Goal: Task Accomplishment & Management: Use online tool/utility

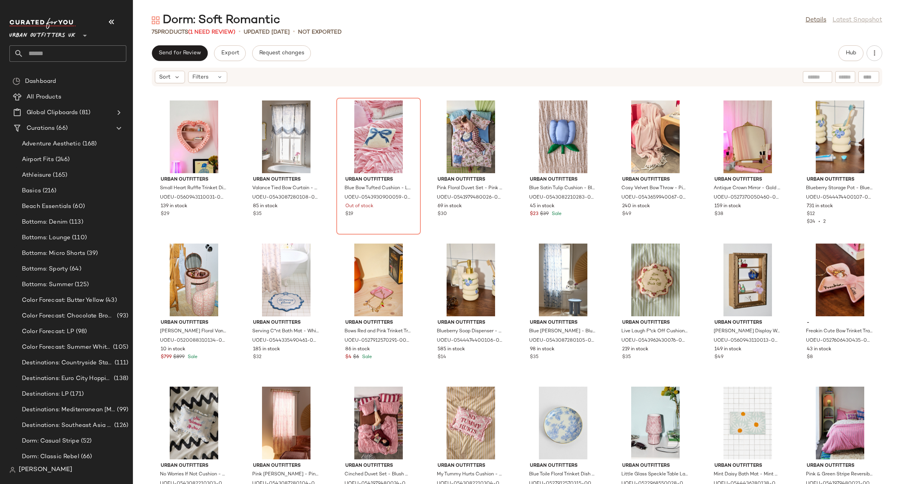
click at [57, 35] on span "Urban Outfitters UK" at bounding box center [42, 34] width 66 height 14
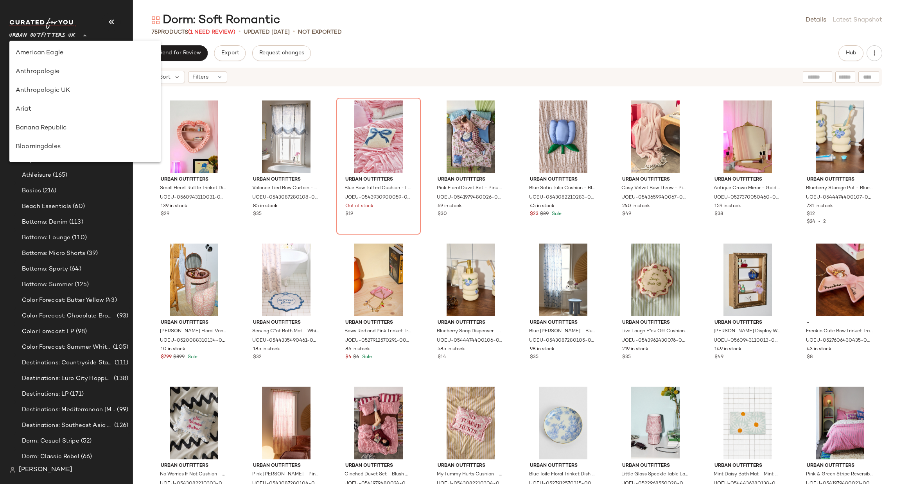
scroll to position [485, 0]
click at [72, 75] on div "Urban Outfitters" at bounding box center [85, 74] width 139 height 9
type input "**"
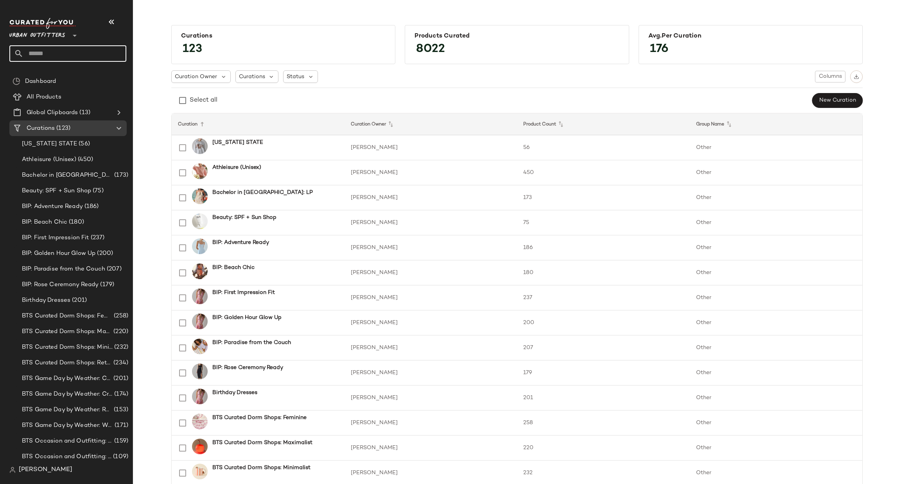
click at [77, 54] on input "text" at bounding box center [74, 53] width 103 height 16
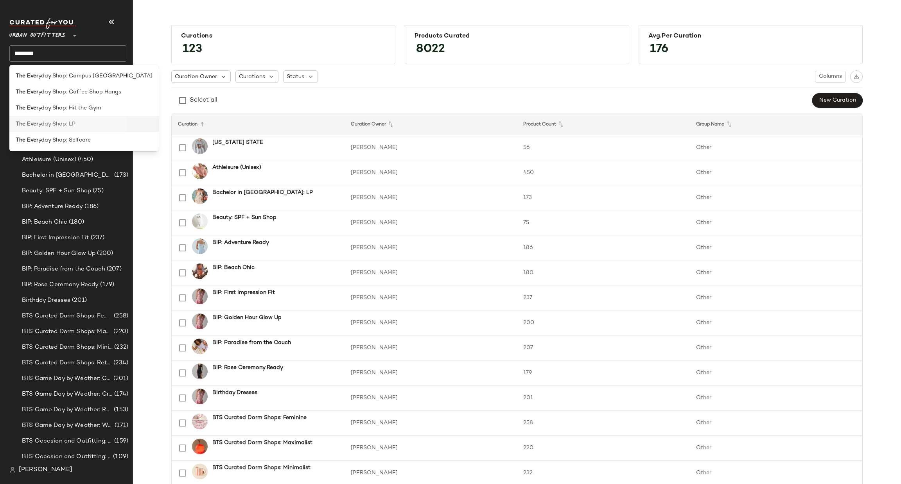
click at [102, 125] on div "The Ever yday Shop: LP" at bounding box center [84, 124] width 137 height 8
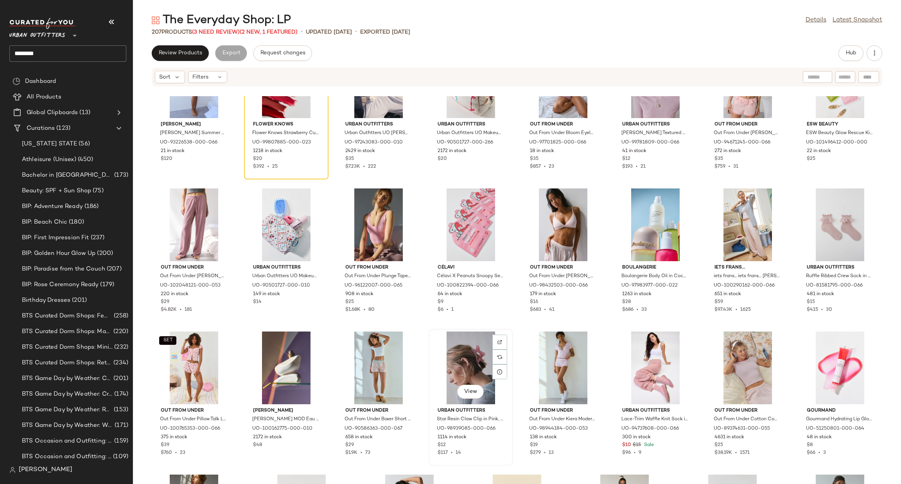
scroll to position [3284, 0]
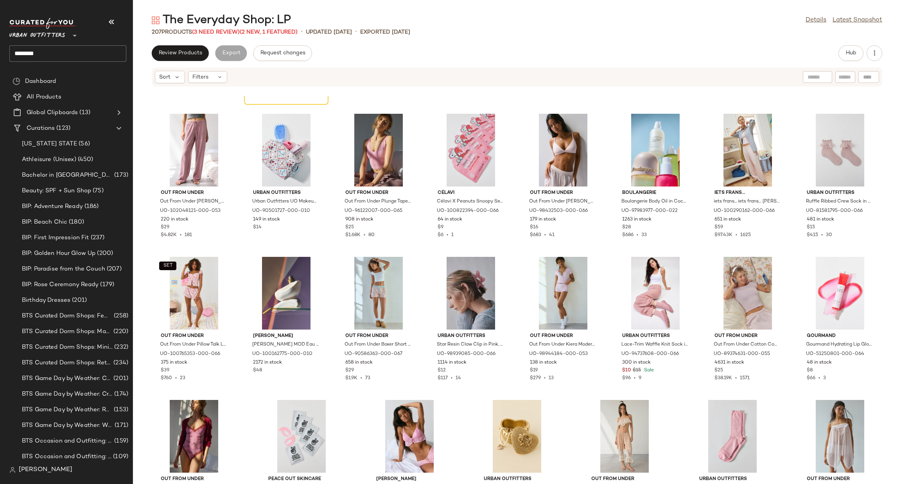
click at [85, 52] on input "********" at bounding box center [67, 53] width 117 height 16
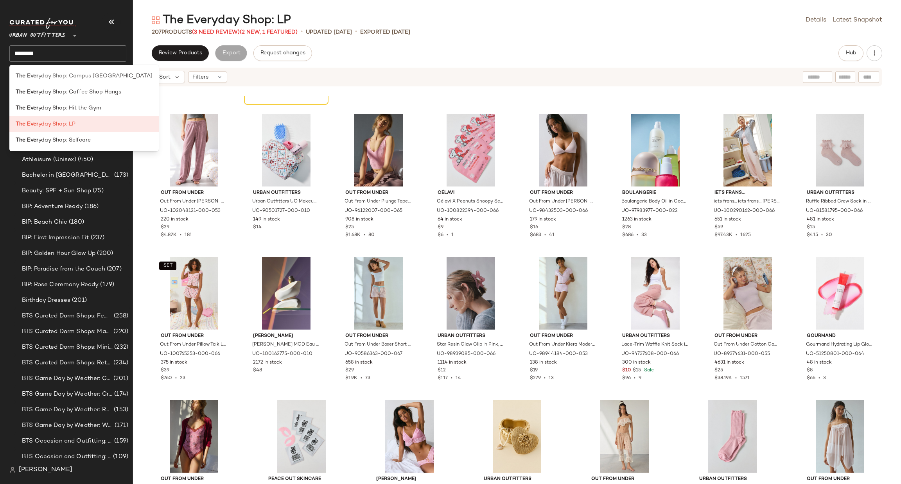
drag, startPoint x: 92, startPoint y: 74, endPoint x: 92, endPoint y: 57, distance: 16.8
click at [93, 77] on span "yday Shop: Campus [GEOGRAPHIC_DATA]" at bounding box center [95, 76] width 114 height 8
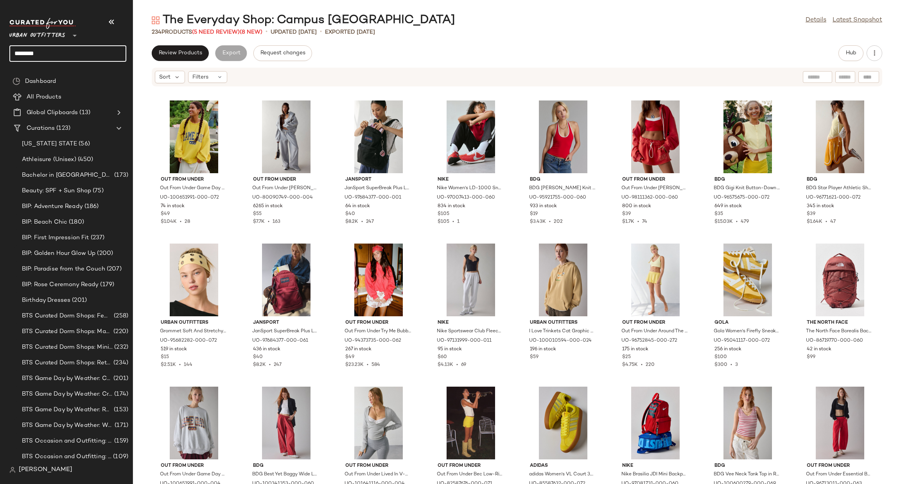
click at [85, 54] on input "********" at bounding box center [67, 53] width 117 height 16
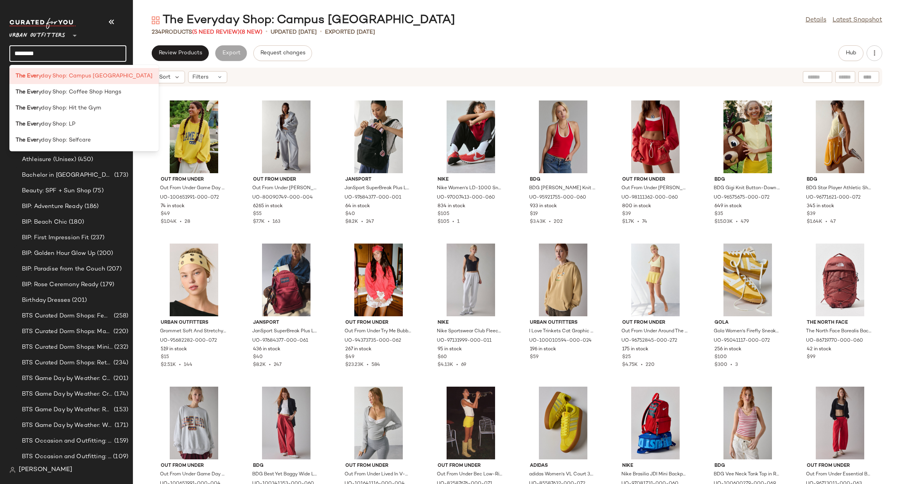
click at [85, 54] on input "********" at bounding box center [67, 53] width 117 height 16
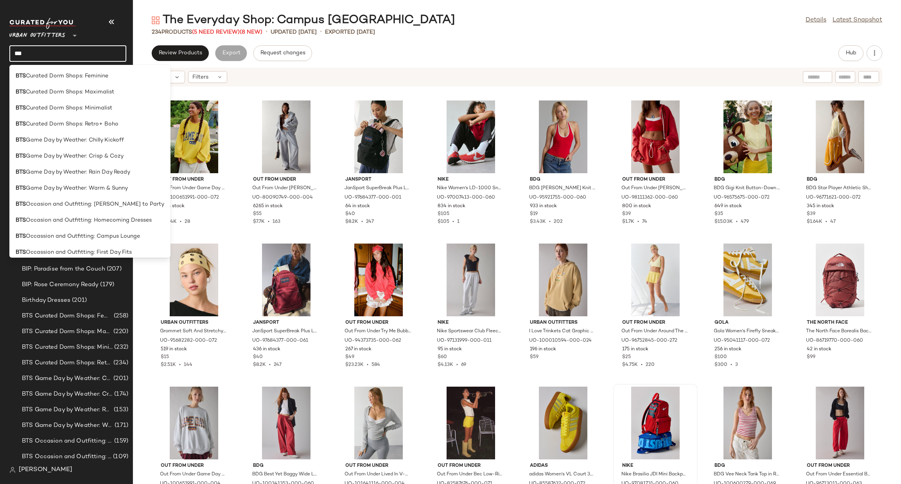
type input "***"
click at [281, 90] on div "Sort Filters Out From Under Out From Under Game Day Collegiate Graphic Crew Nec…" at bounding box center [517, 275] width 768 height 417
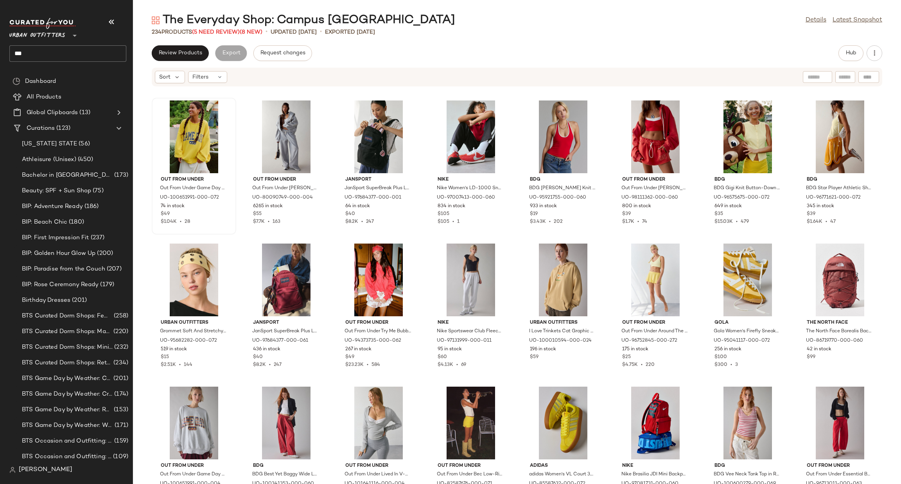
click at [203, 124] on div at bounding box center [193, 136] width 79 height 73
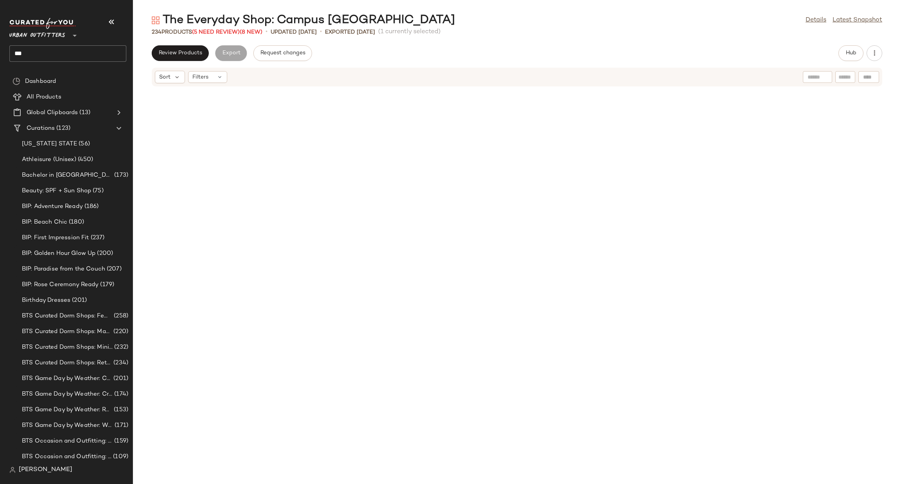
scroll to position [739, 0]
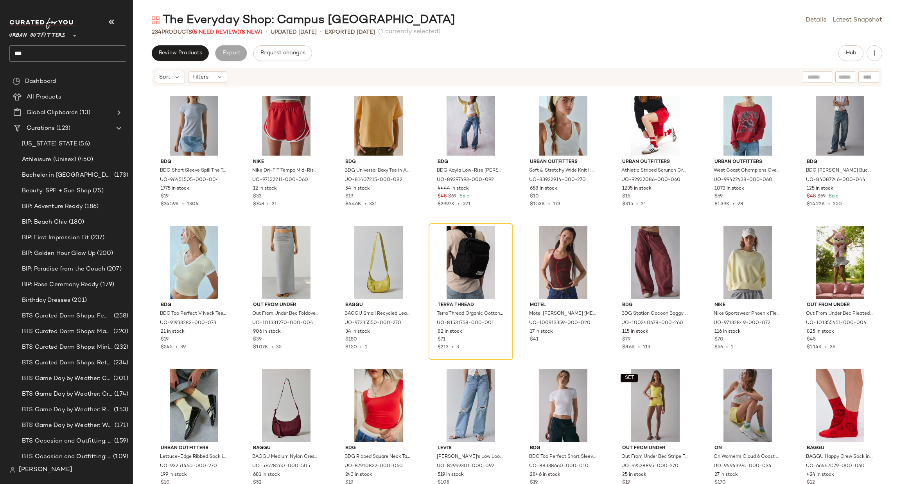
click at [86, 54] on input "***" at bounding box center [67, 53] width 117 height 16
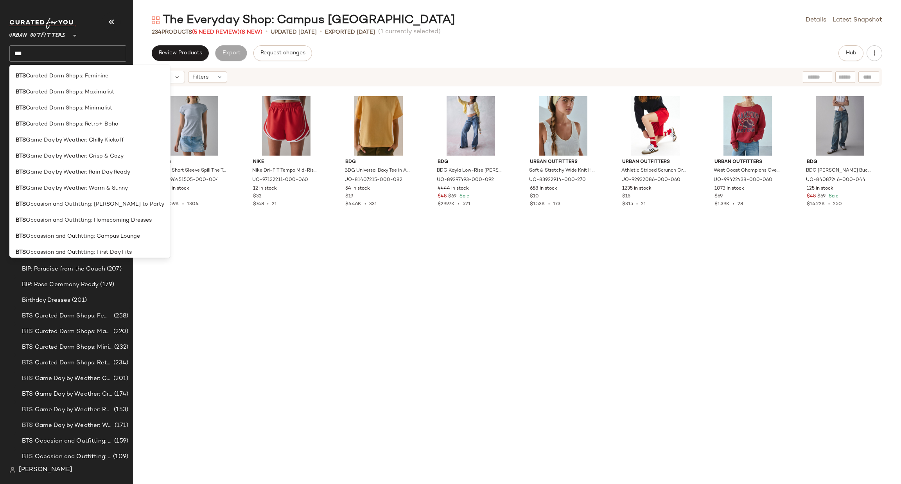
scroll to position [270, 0]
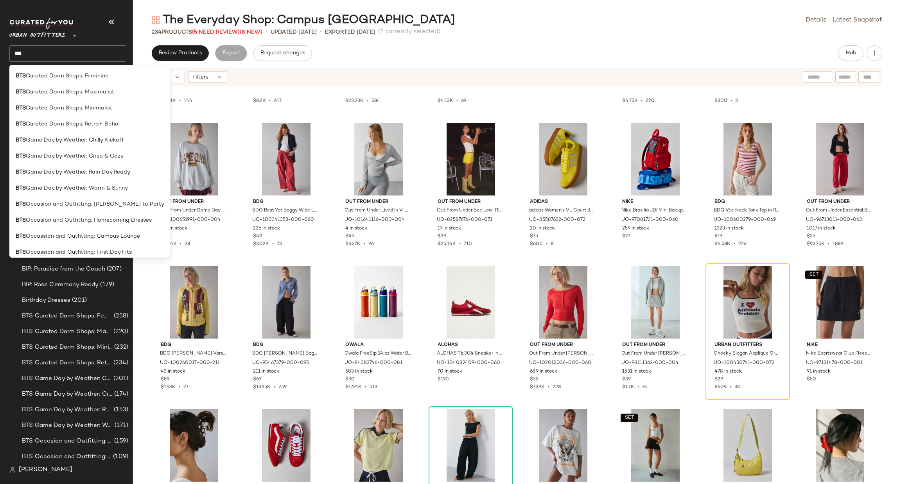
click at [371, 54] on div "Review Products Export Request changes Hub" at bounding box center [517, 53] width 768 height 16
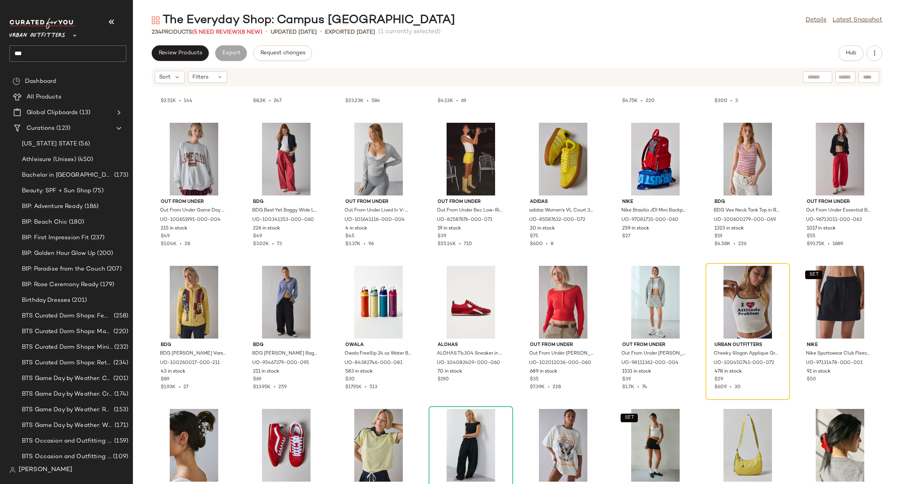
click at [67, 49] on input "***" at bounding box center [67, 53] width 117 height 16
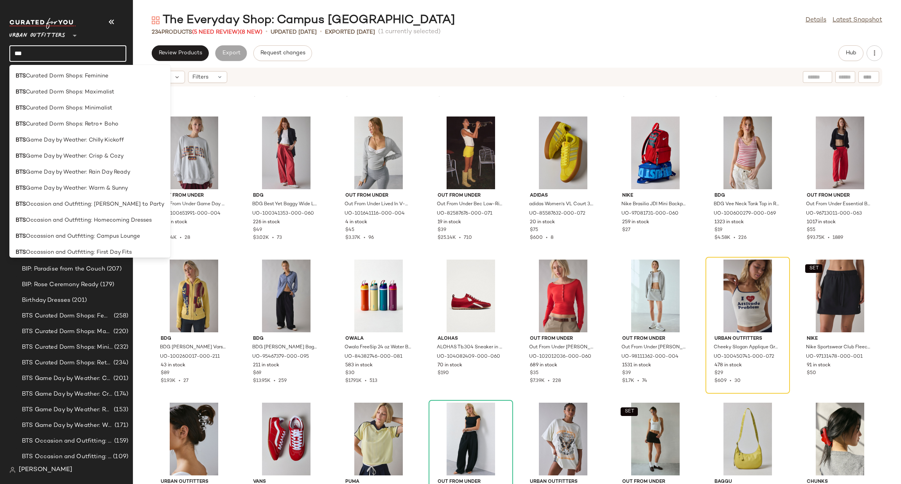
scroll to position [0, 0]
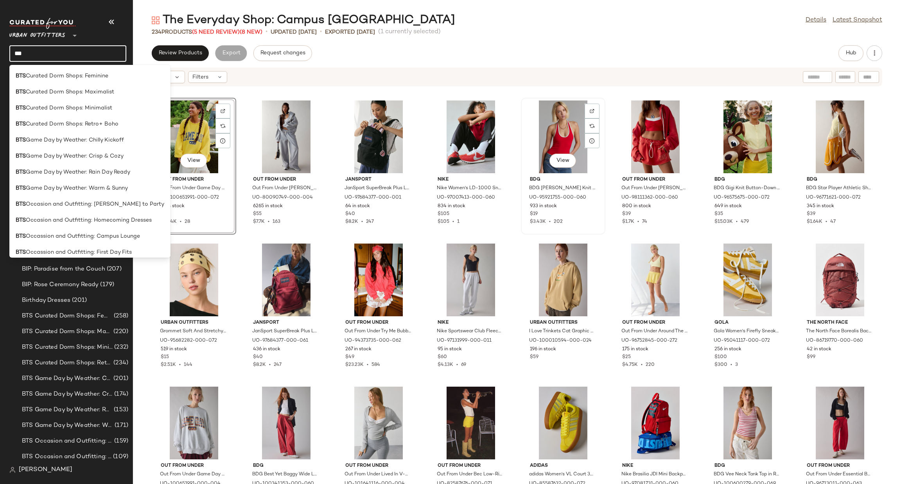
click at [524, 160] on div "View" at bounding box center [563, 136] width 79 height 73
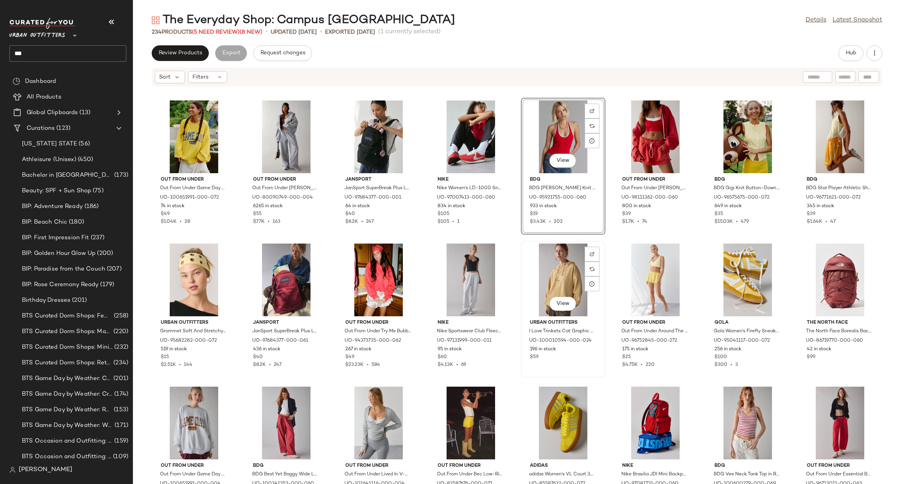
click at [524, 245] on div "View" at bounding box center [563, 280] width 79 height 73
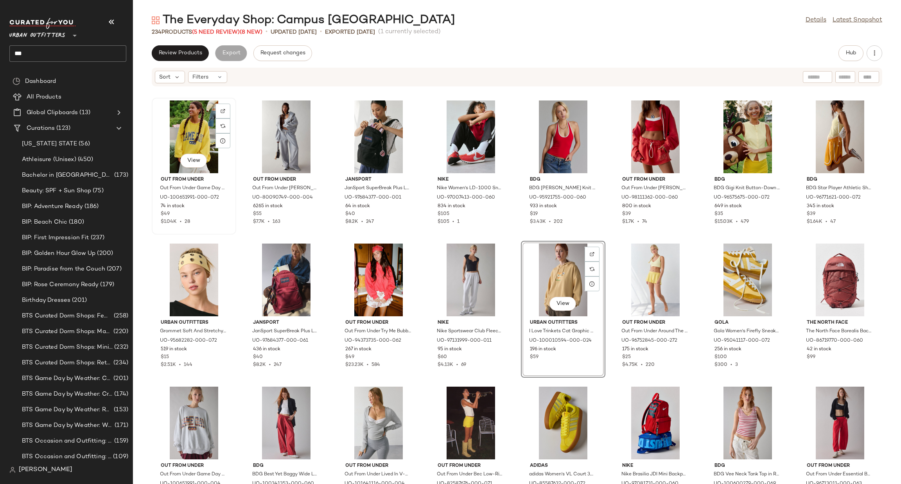
click at [179, 128] on div "View" at bounding box center [193, 136] width 79 height 73
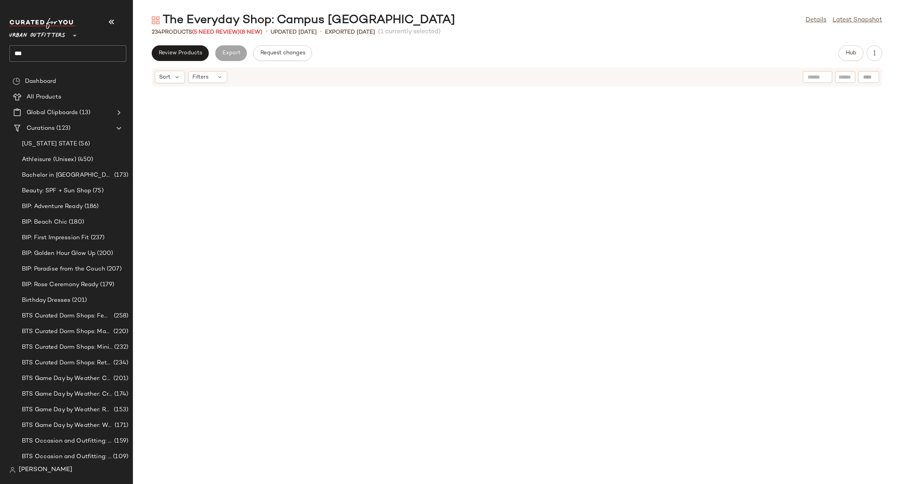
scroll to position [3906, 0]
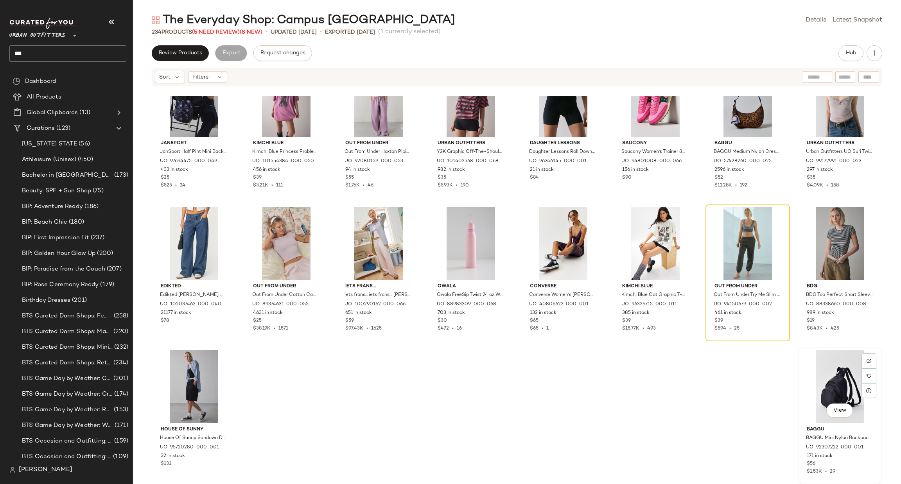
click at [836, 376] on div "View" at bounding box center [839, 386] width 79 height 73
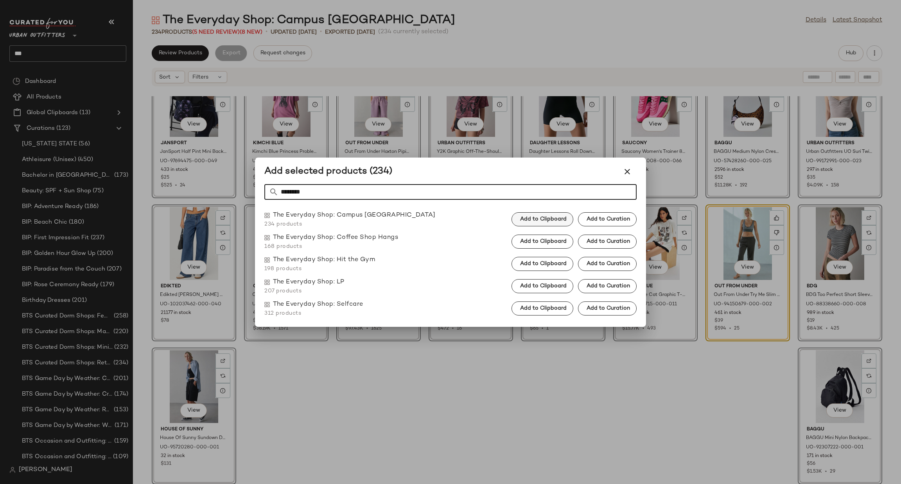
type input "********"
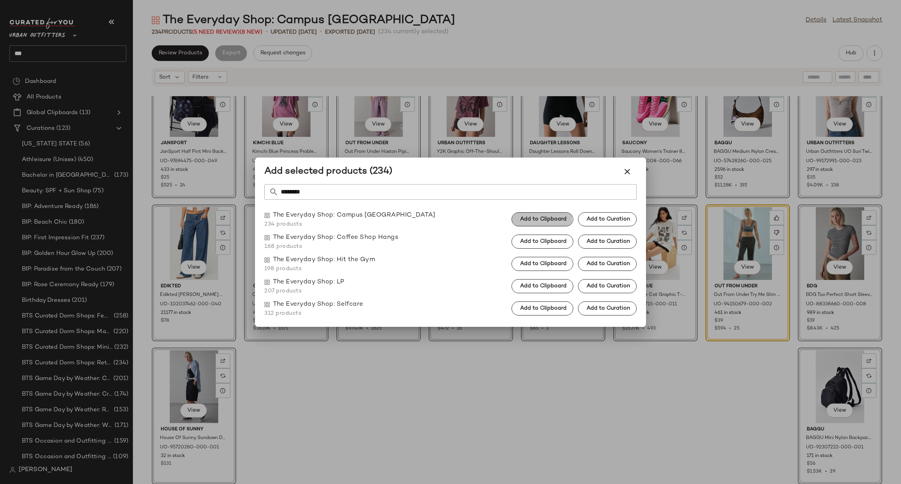
click at [563, 220] on span "Add to Clipboard" at bounding box center [543, 219] width 47 height 6
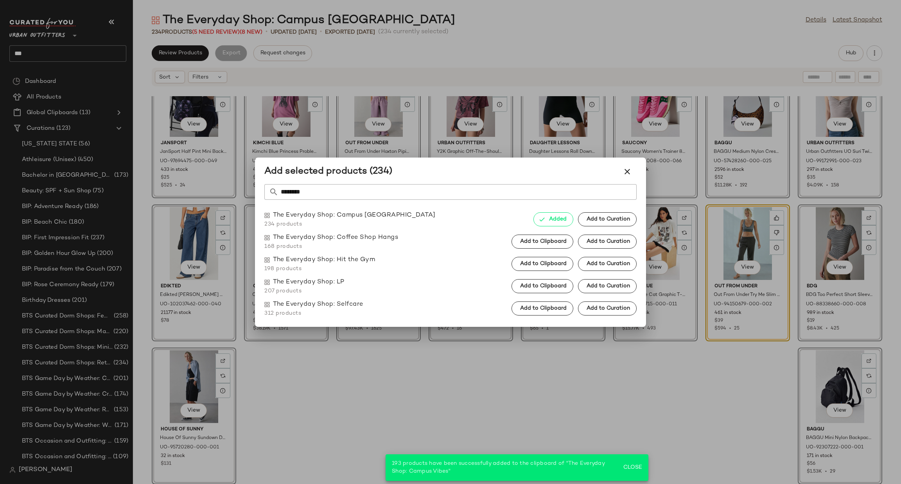
click at [820, 391] on div at bounding box center [450, 242] width 901 height 484
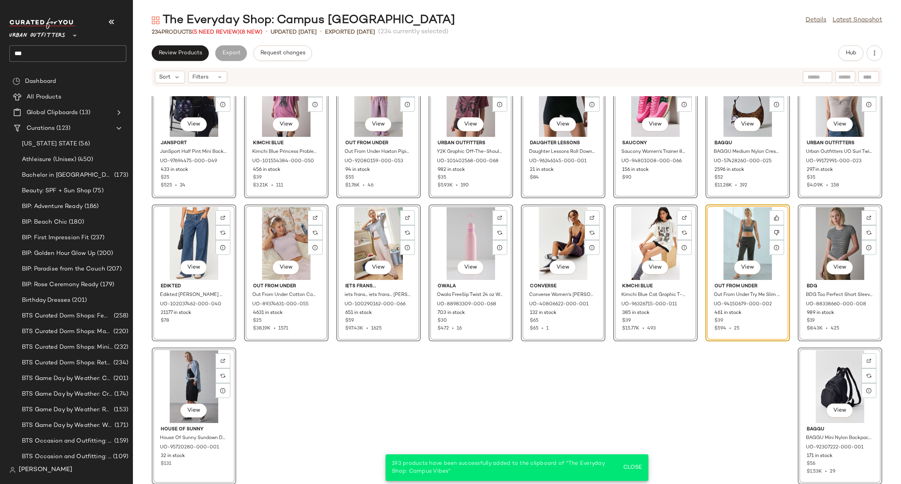
click at [821, 386] on div "View" at bounding box center [839, 386] width 79 height 73
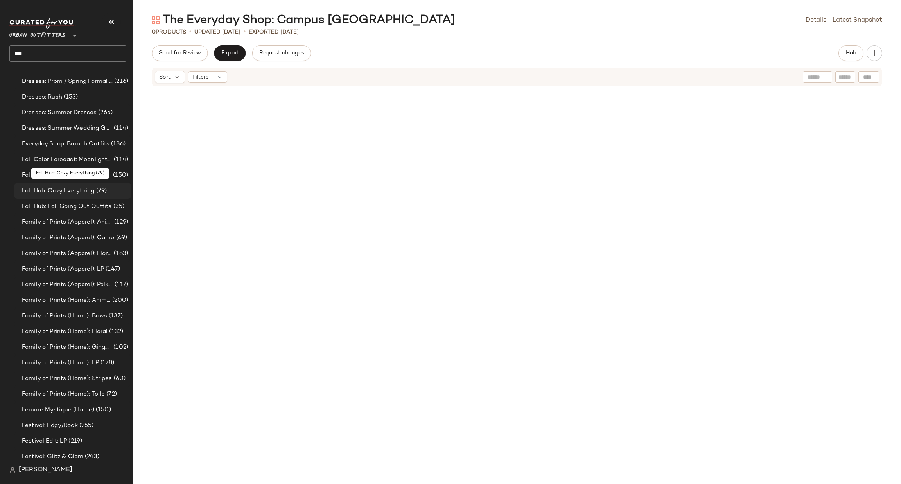
scroll to position [473, 0]
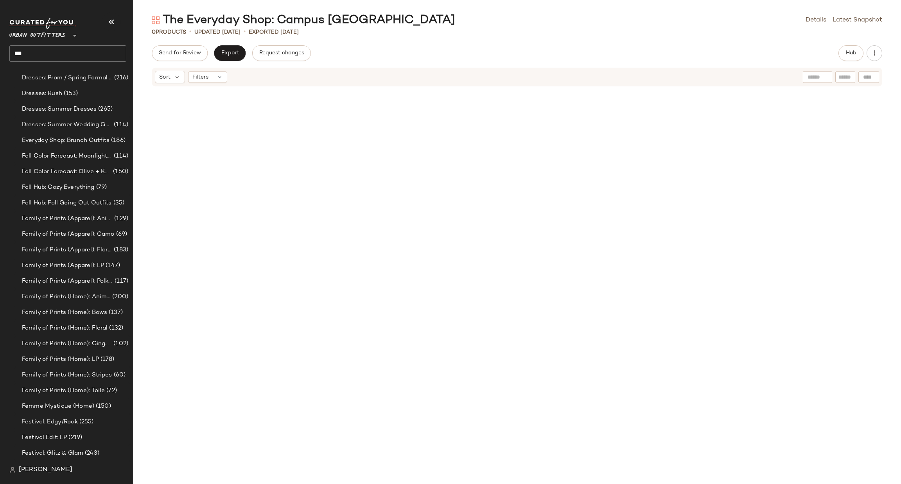
click at [60, 49] on input "***" at bounding box center [67, 53] width 117 height 16
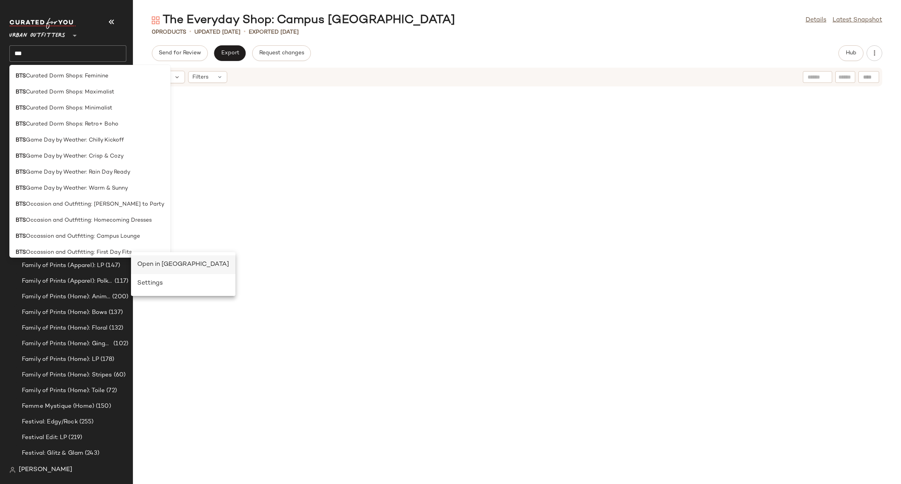
click at [149, 264] on div "Open in [GEOGRAPHIC_DATA]" at bounding box center [183, 264] width 92 height 9
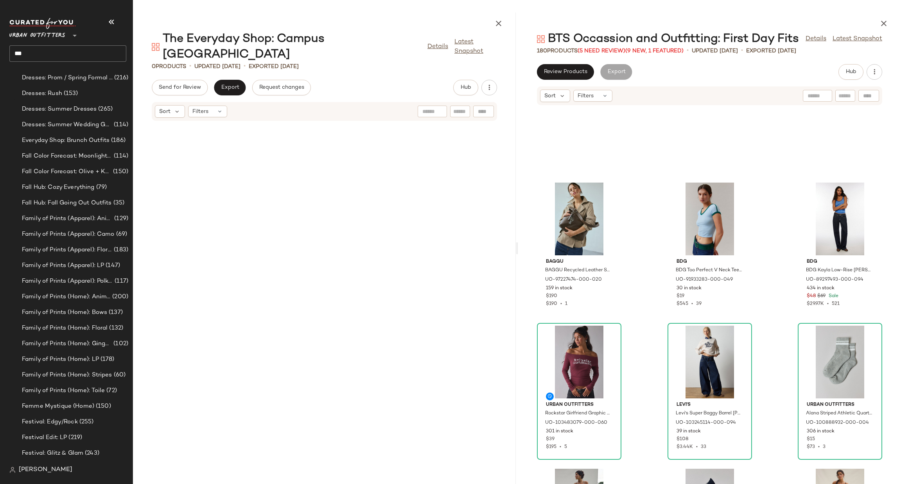
scroll to position [1062, 0]
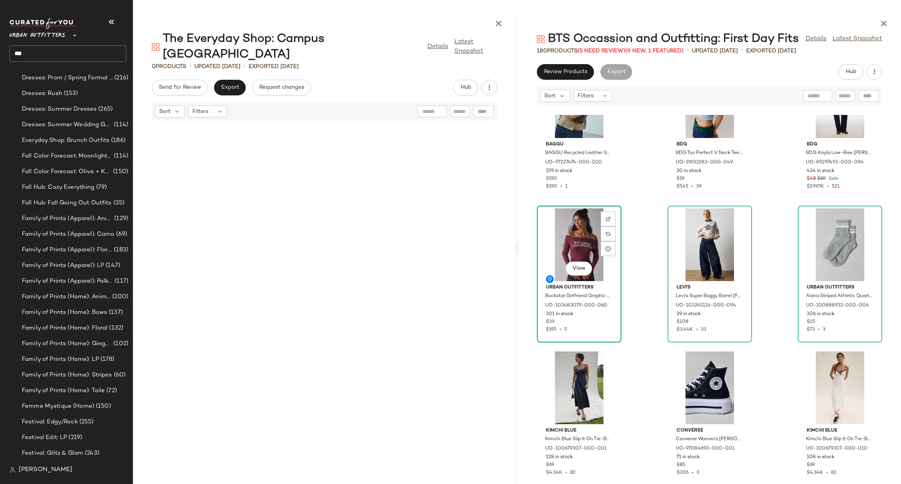
click at [573, 232] on div "View" at bounding box center [579, 244] width 79 height 73
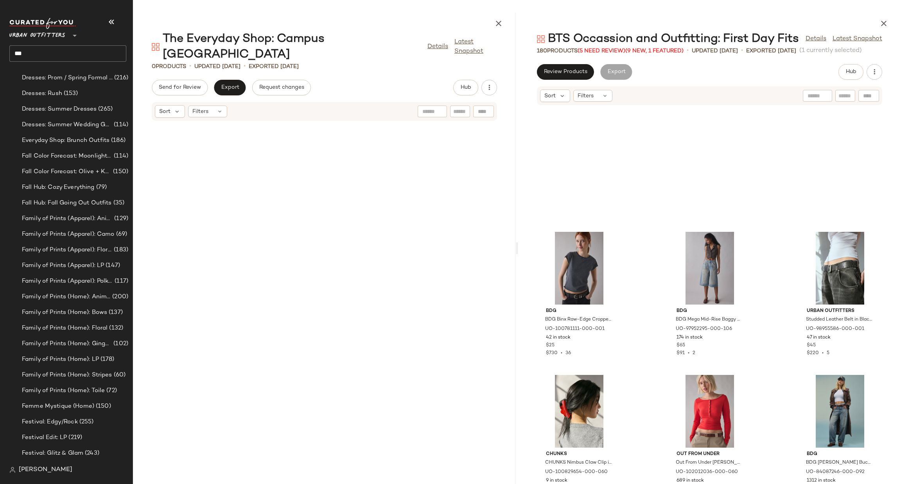
scroll to position [2704, 0]
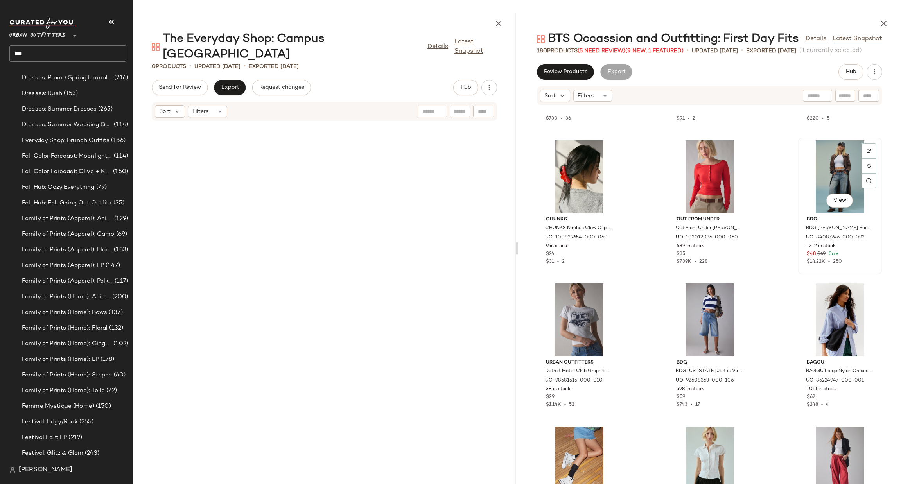
click at [825, 177] on div "View" at bounding box center [839, 176] width 79 height 73
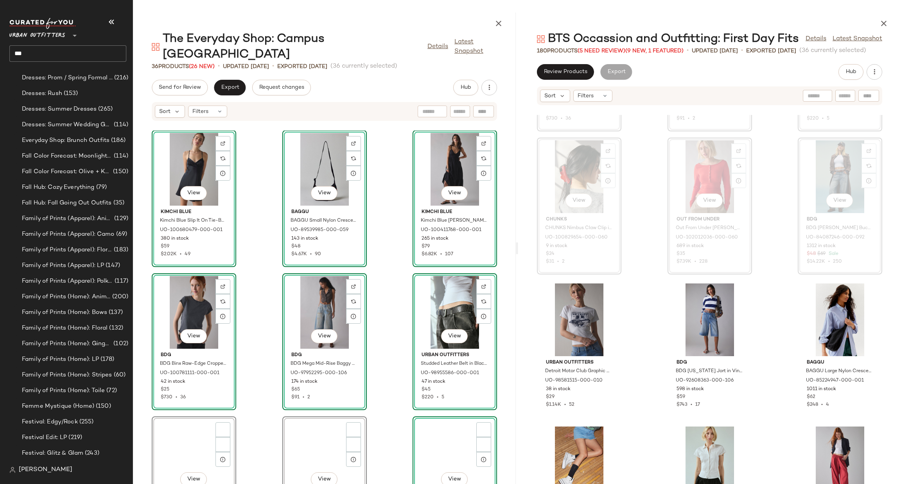
scroll to position [1349, 0]
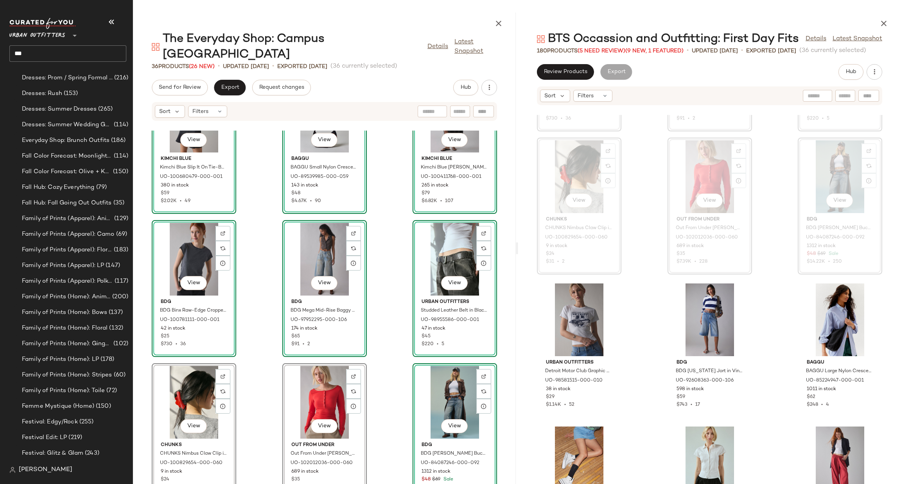
drag, startPoint x: 884, startPoint y: 25, endPoint x: 664, endPoint y: 422, distance: 454.4
click at [884, 25] on icon "button" at bounding box center [883, 23] width 9 height 9
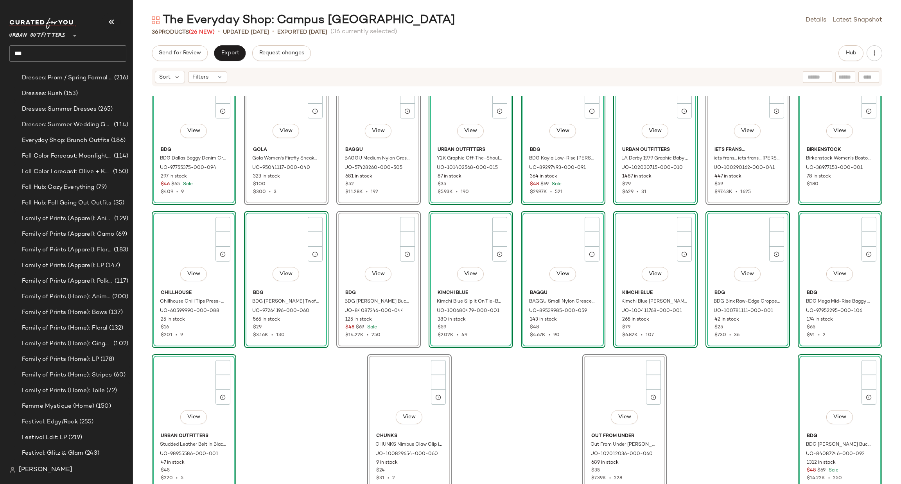
scroll to position [286, 0]
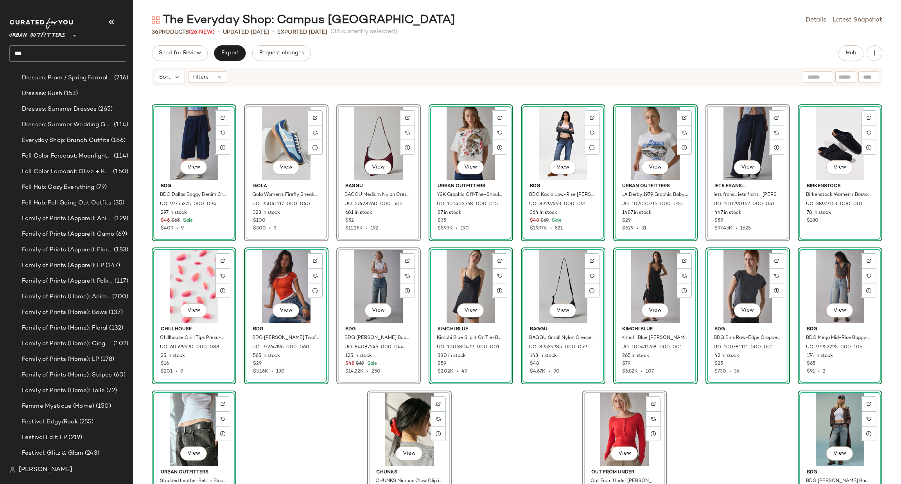
click at [78, 54] on input "***" at bounding box center [67, 53] width 117 height 16
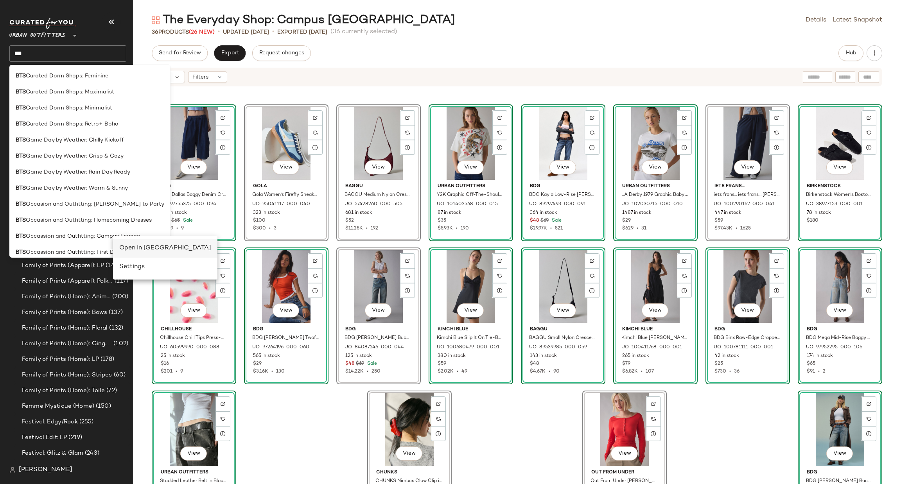
click at [129, 246] on div "Open in [GEOGRAPHIC_DATA]" at bounding box center [165, 248] width 92 height 9
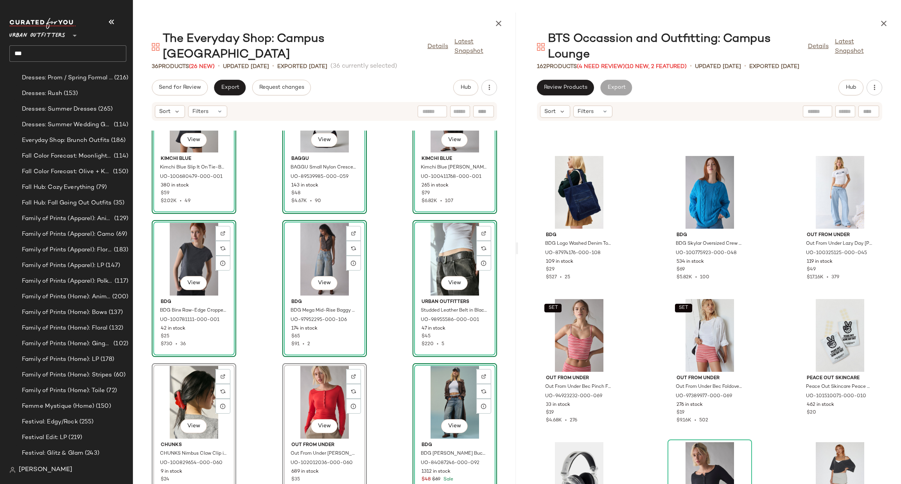
scroll to position [2821, 0]
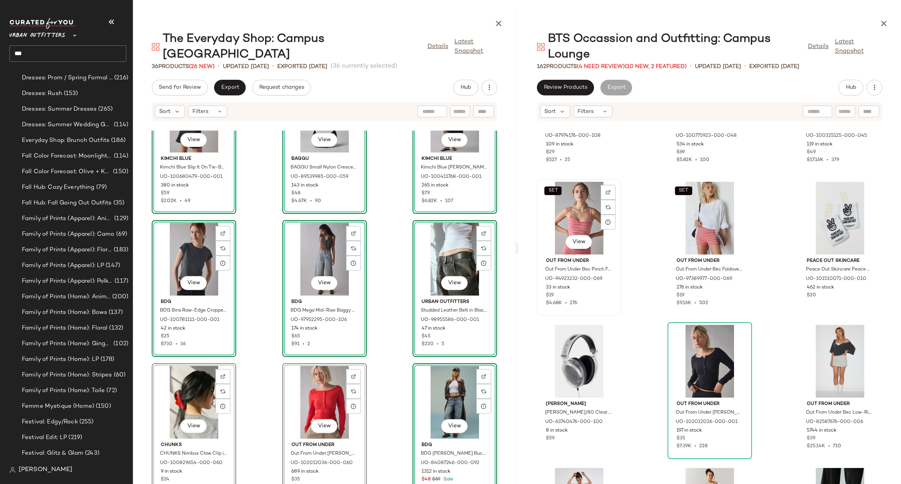
click at [580, 209] on div "SET View" at bounding box center [579, 218] width 79 height 73
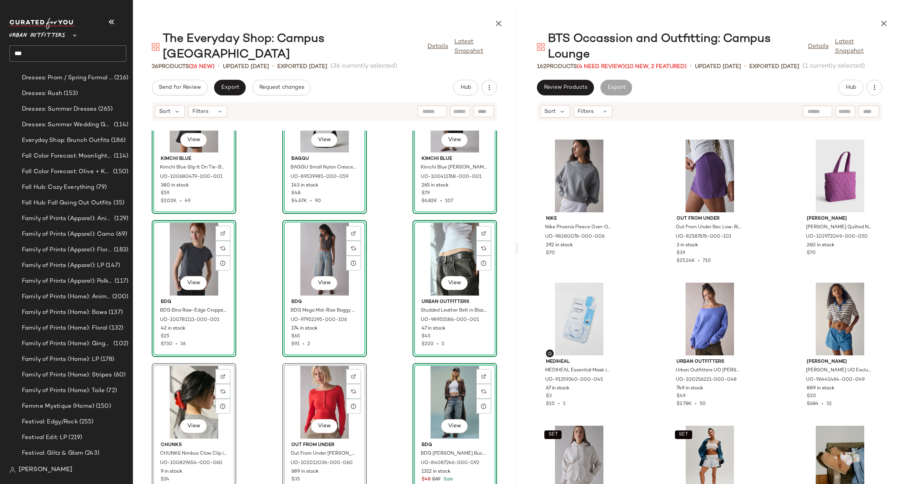
scroll to position [4464, 0]
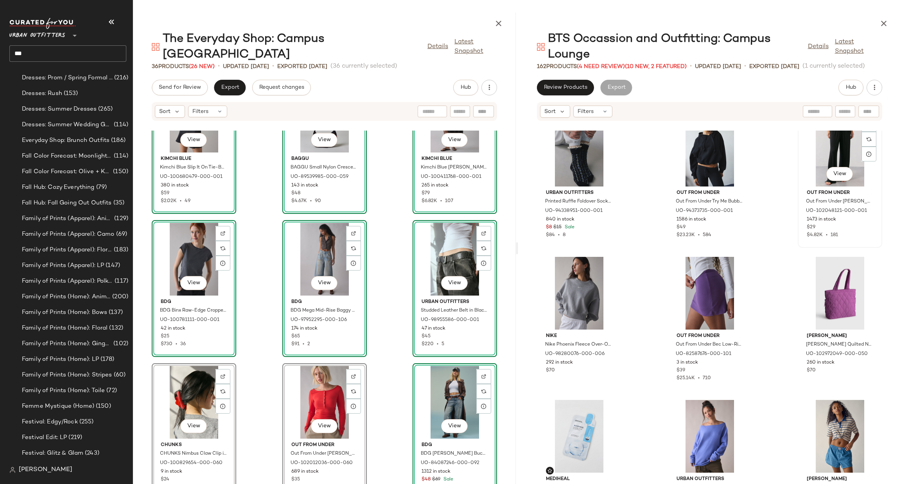
click at [834, 144] on div "View" at bounding box center [839, 150] width 79 height 73
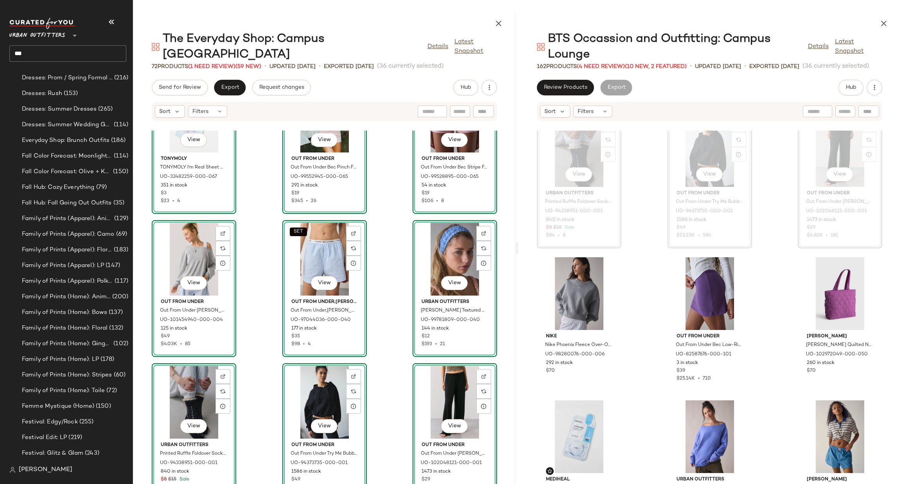
scroll to position [2832, 0]
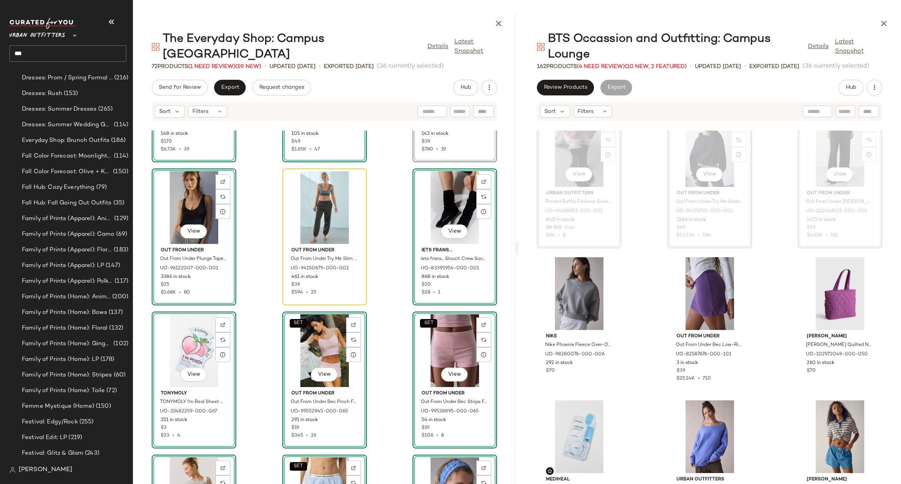
click at [885, 25] on icon "button" at bounding box center [883, 23] width 9 height 9
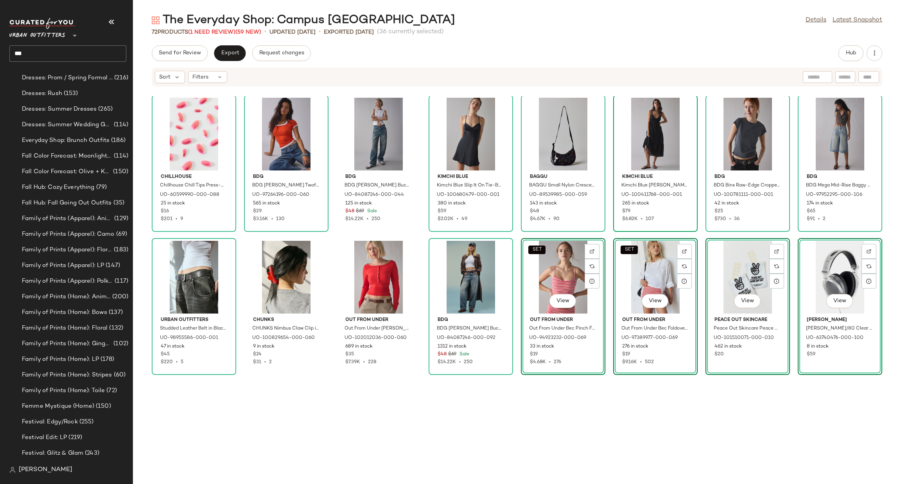
scroll to position [74, 0]
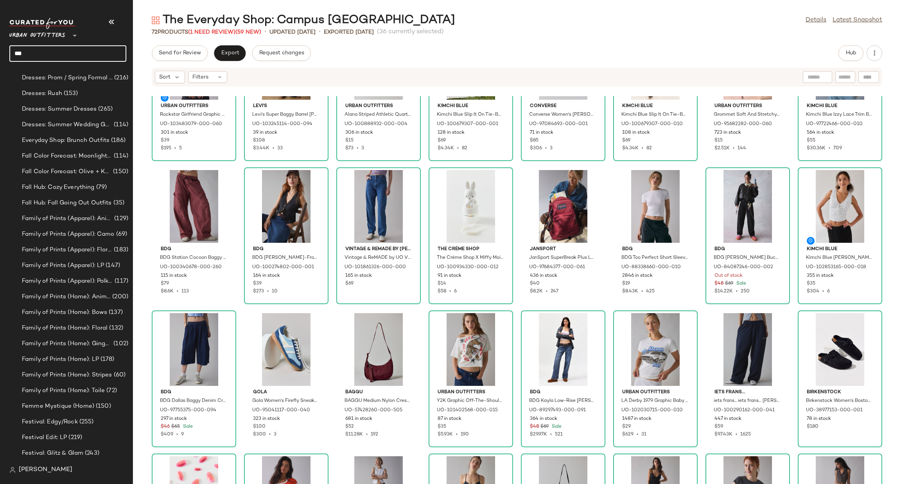
click at [77, 54] on input "***" at bounding box center [67, 53] width 117 height 16
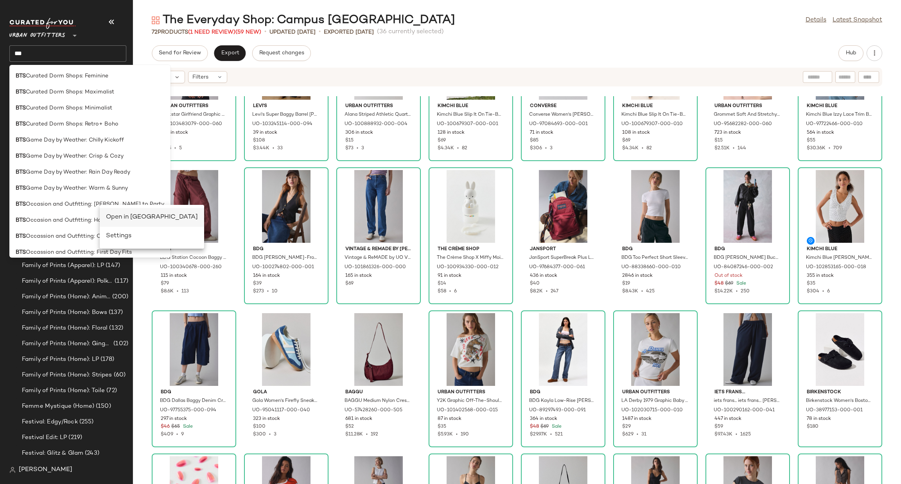
click at [110, 213] on div "Open in [GEOGRAPHIC_DATA]" at bounding box center [152, 217] width 92 height 9
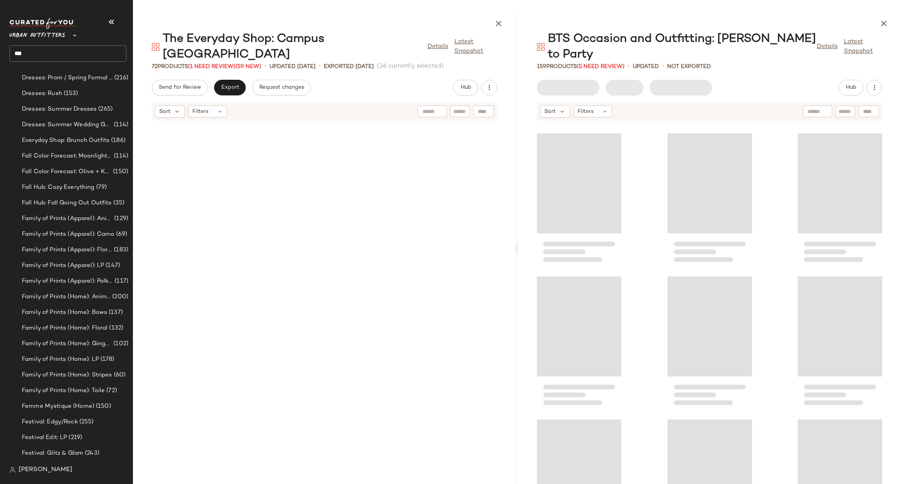
scroll to position [3067, 0]
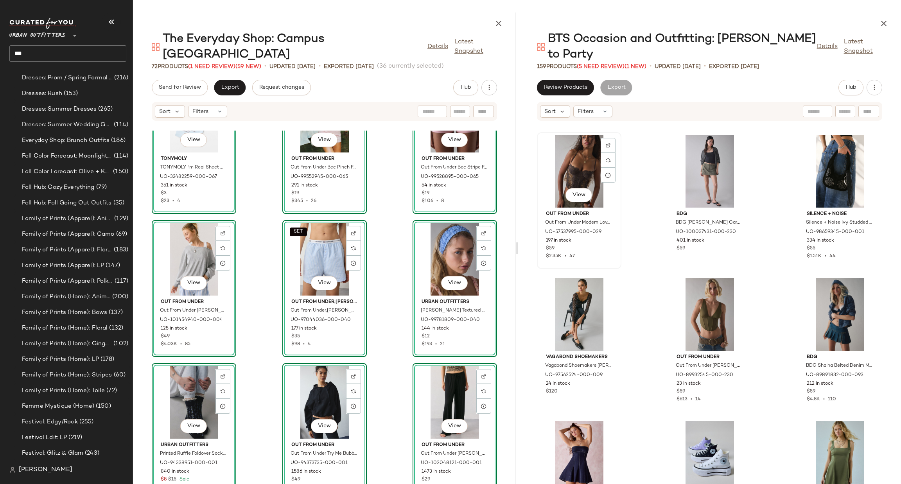
click at [574, 136] on div "View" at bounding box center [579, 171] width 79 height 73
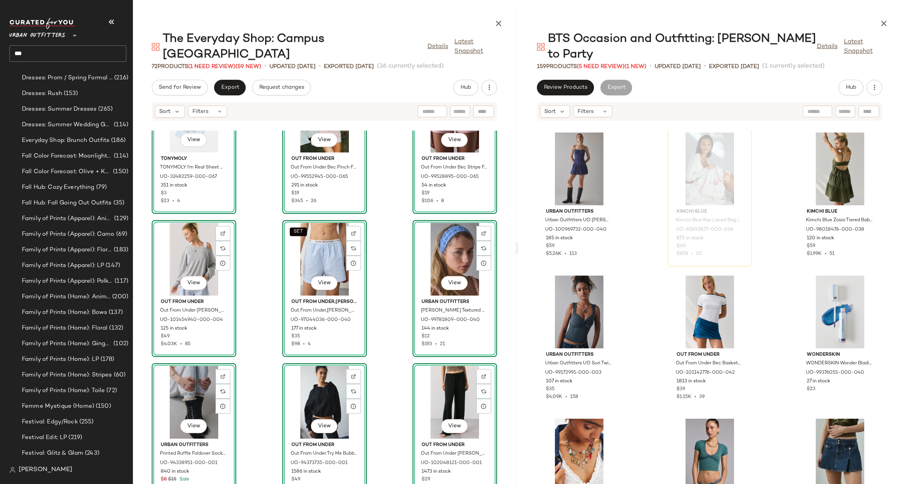
scroll to position [1414, 0]
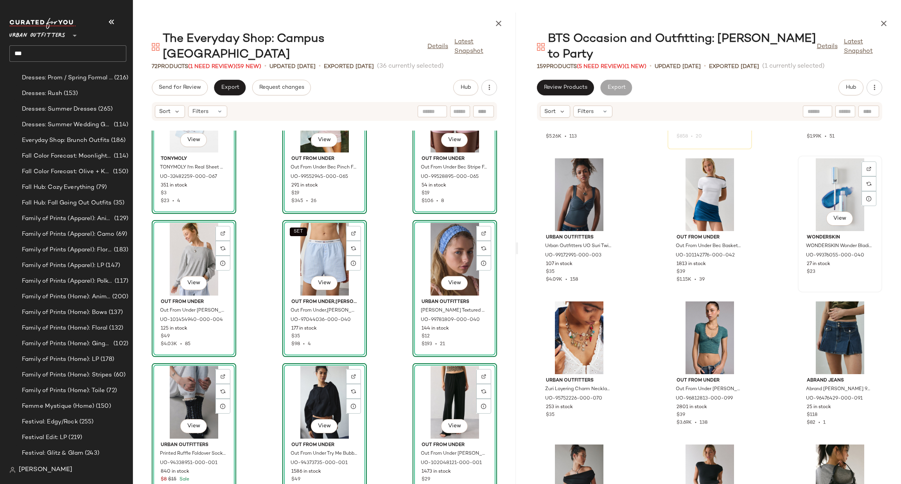
click at [830, 176] on div "View" at bounding box center [839, 194] width 79 height 73
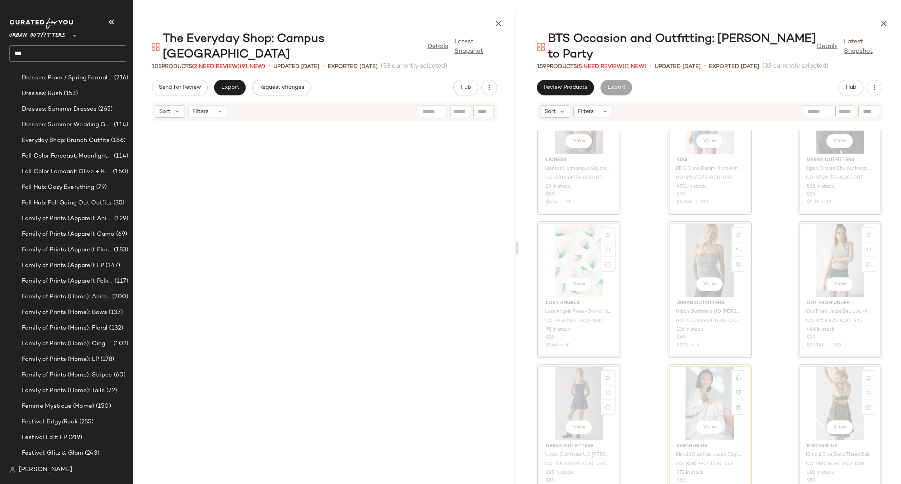
scroll to position [3233, 0]
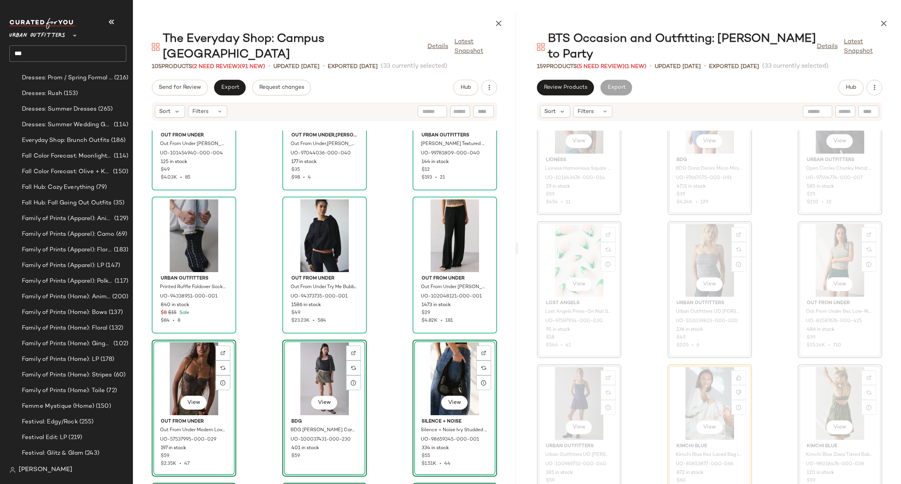
click at [398, 265] on div "Out From Under Out From Under Ariana Oversized Off-The-Shoulder Sweatshirt in G…" at bounding box center [324, 307] width 383 height 353
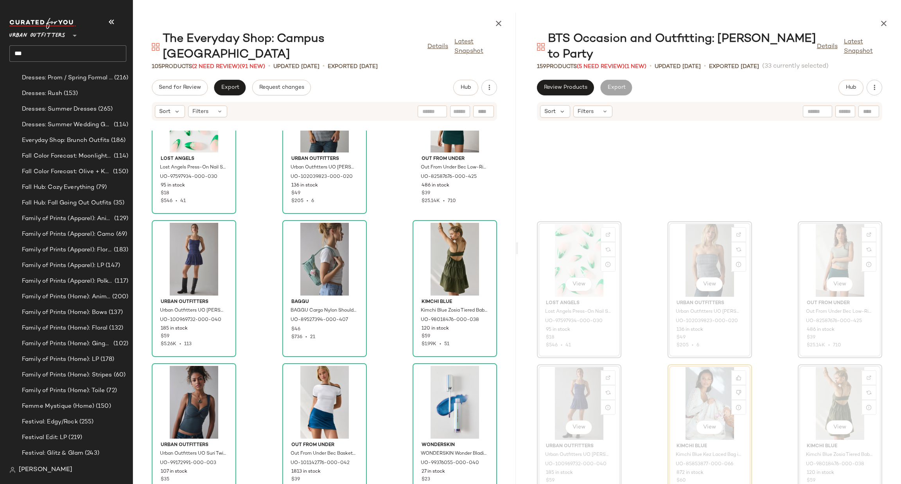
scroll to position [1531, 0]
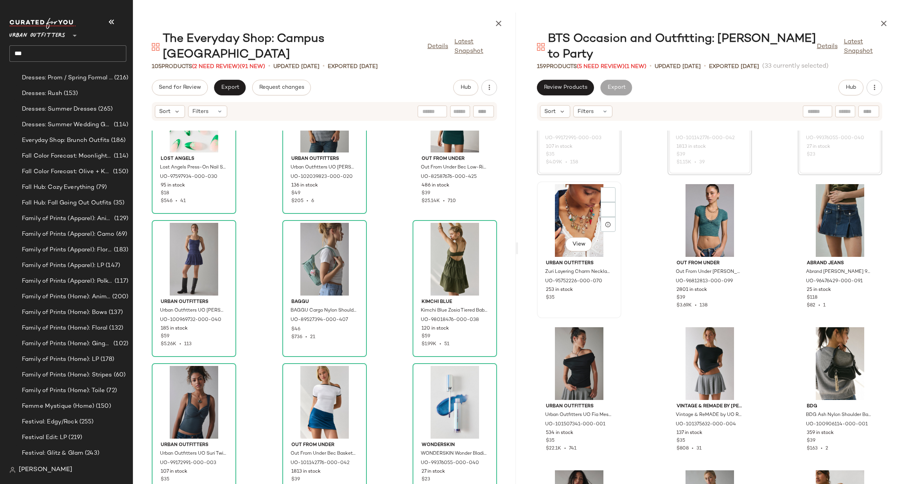
click at [567, 194] on div "View" at bounding box center [579, 220] width 79 height 73
click at [830, 207] on div "View" at bounding box center [839, 220] width 79 height 73
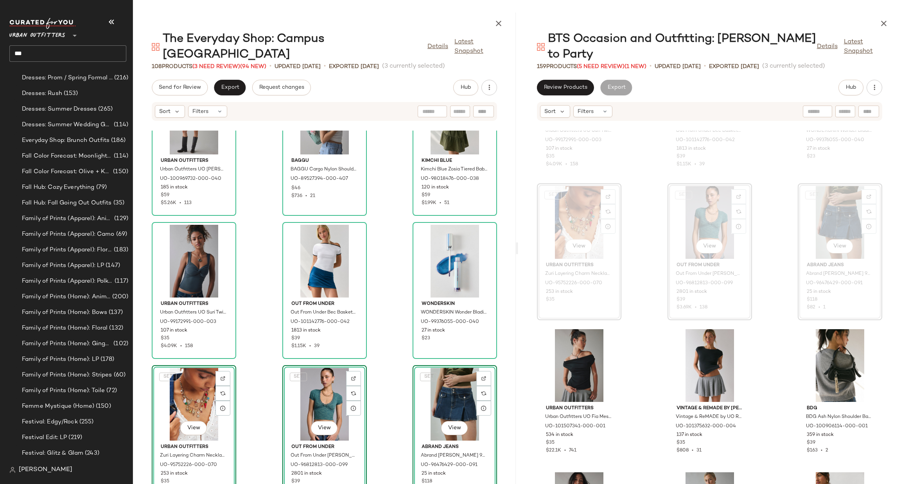
scroll to position [4784, 0]
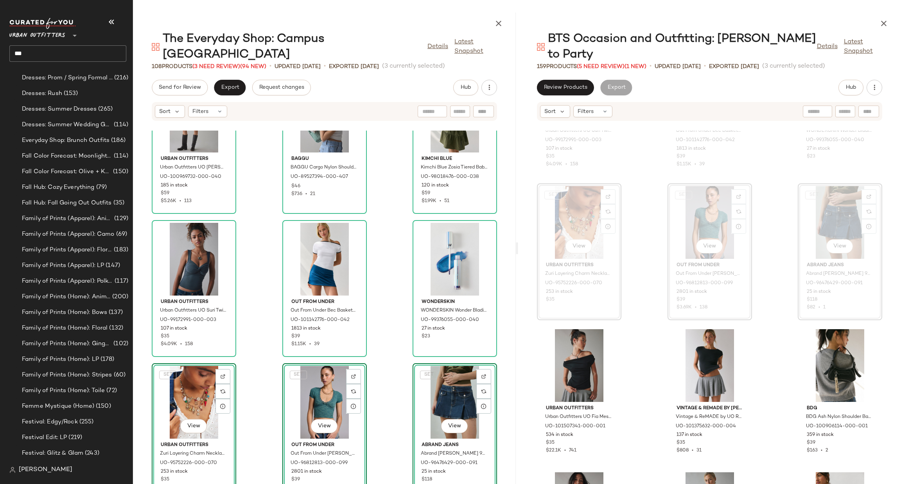
click at [656, 323] on div "Urban Outfitters Urban Outfitters UO Suri Twist-Front Cropped Tank Top in Charc…" at bounding box center [709, 307] width 383 height 353
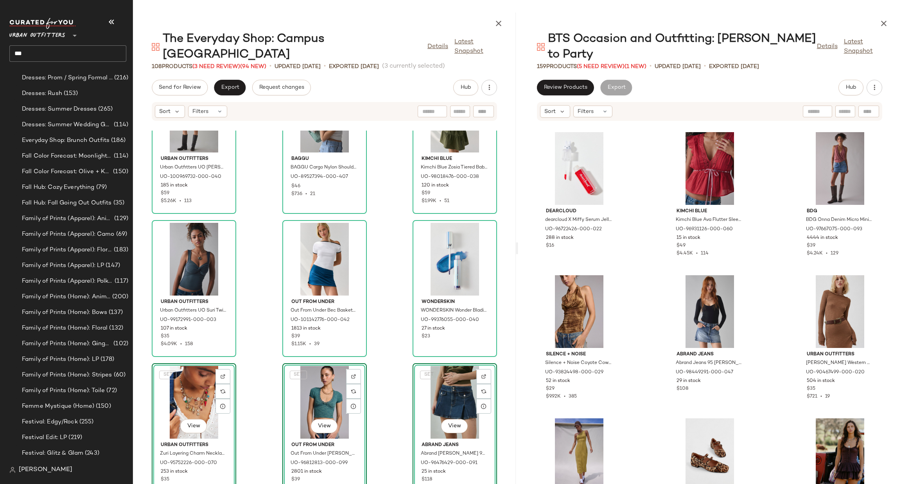
scroll to position [2702, 0]
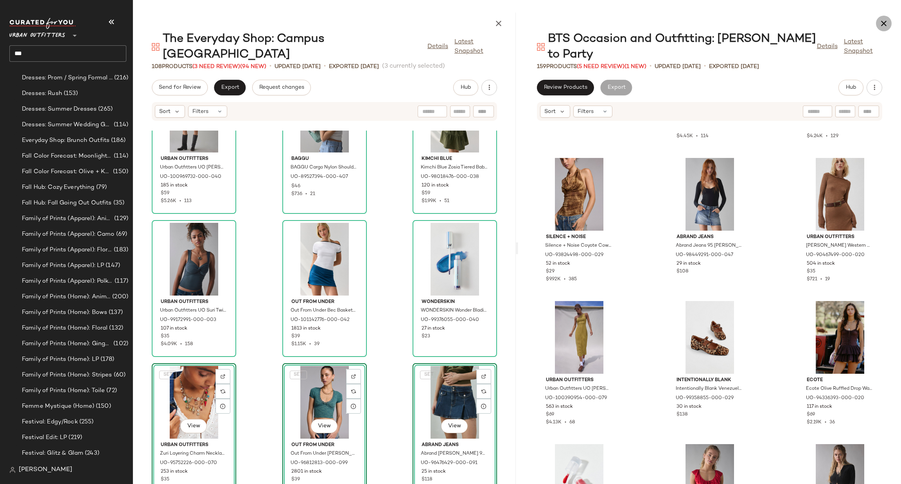
click at [883, 23] on icon "button" at bounding box center [883, 23] width 9 height 9
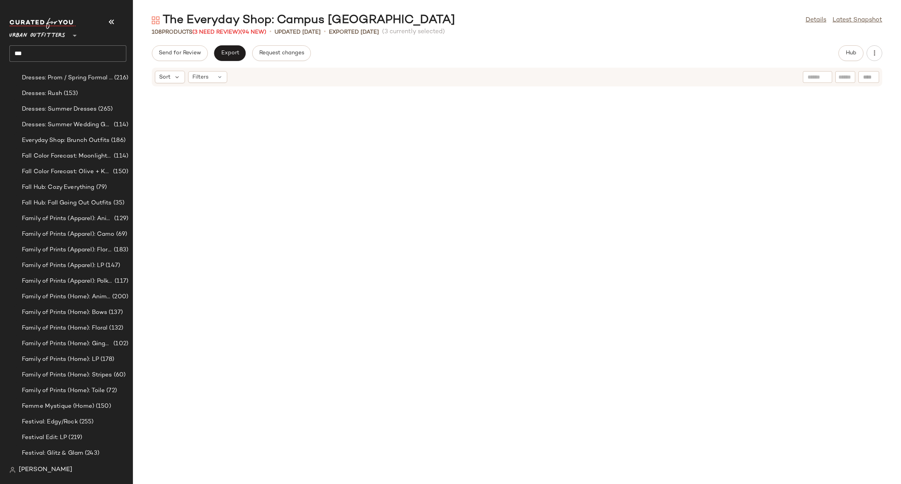
click at [61, 55] on input "***" at bounding box center [67, 53] width 117 height 16
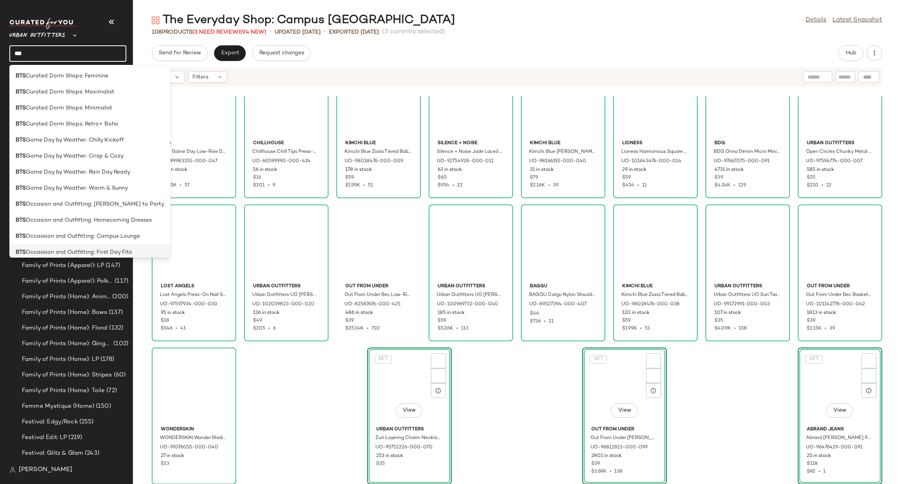
scroll to position [1574, 0]
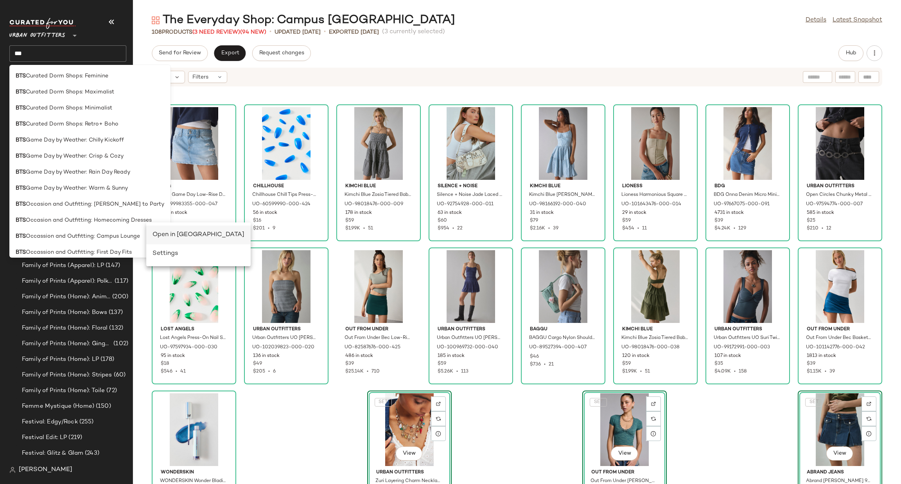
click at [158, 236] on div "Open in [GEOGRAPHIC_DATA]" at bounding box center [198, 234] width 92 height 9
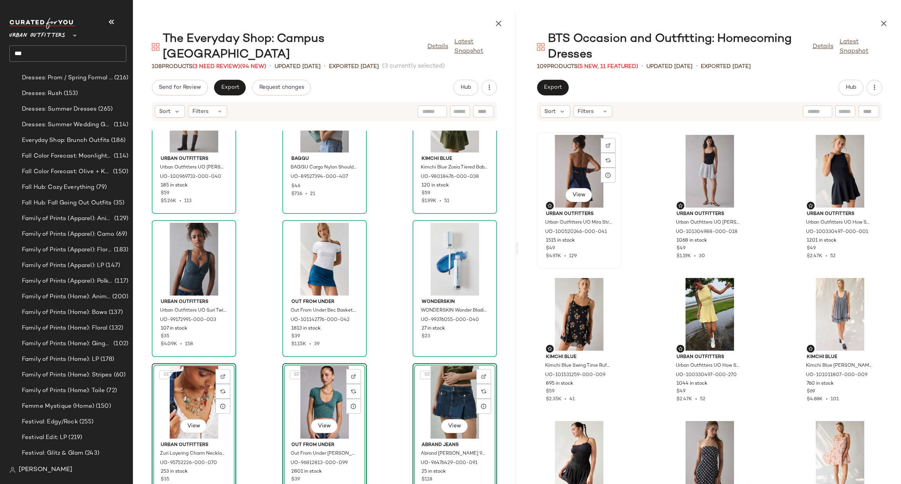
click at [577, 162] on div "View" at bounding box center [579, 171] width 79 height 73
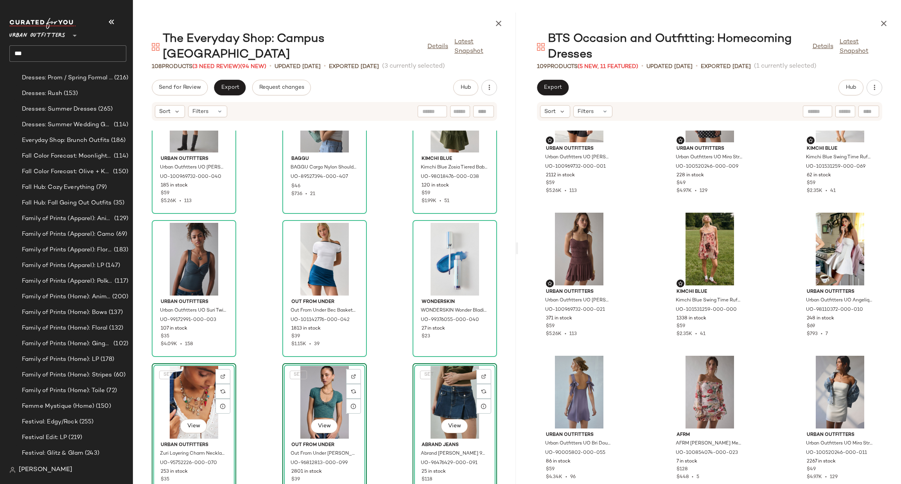
scroll to position [240, 0]
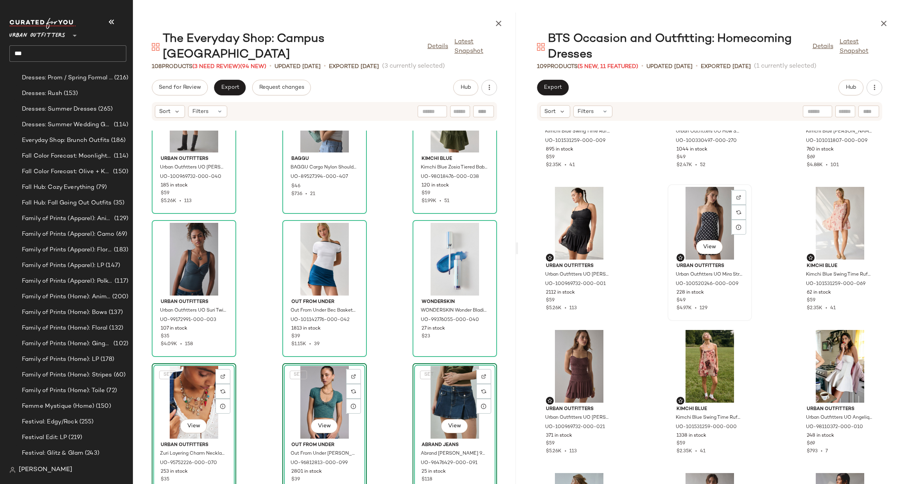
click at [697, 208] on div "View" at bounding box center [709, 223] width 79 height 73
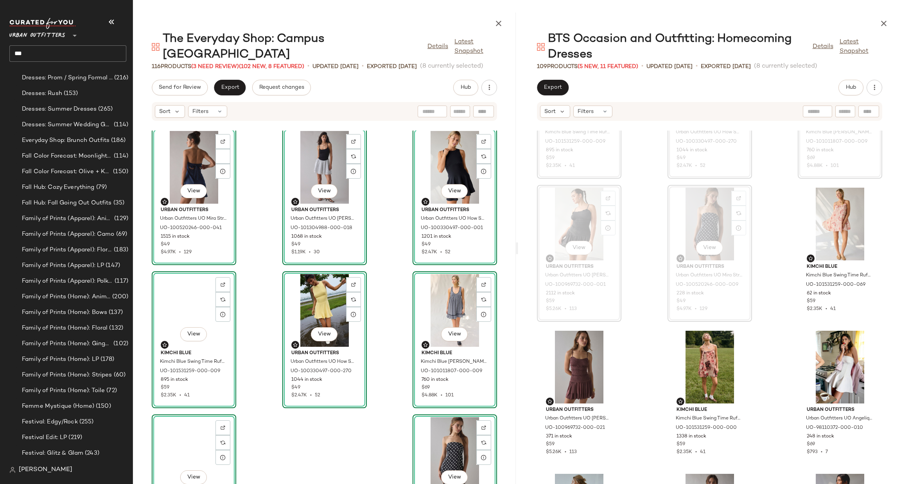
scroll to position [5213, 0]
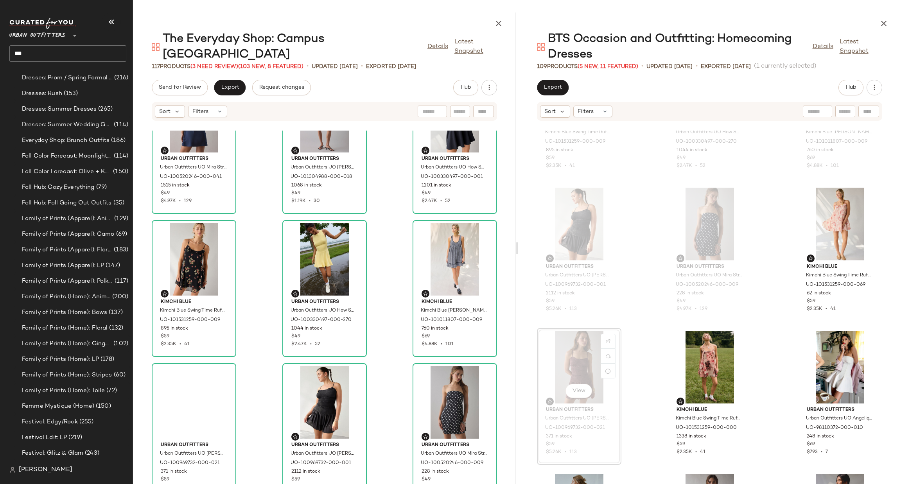
click at [381, 362] on div "Urban Outfitters Urban Outfitters UO Mira Strapless Tie-Back Bow Satin Slip Min…" at bounding box center [324, 307] width 383 height 353
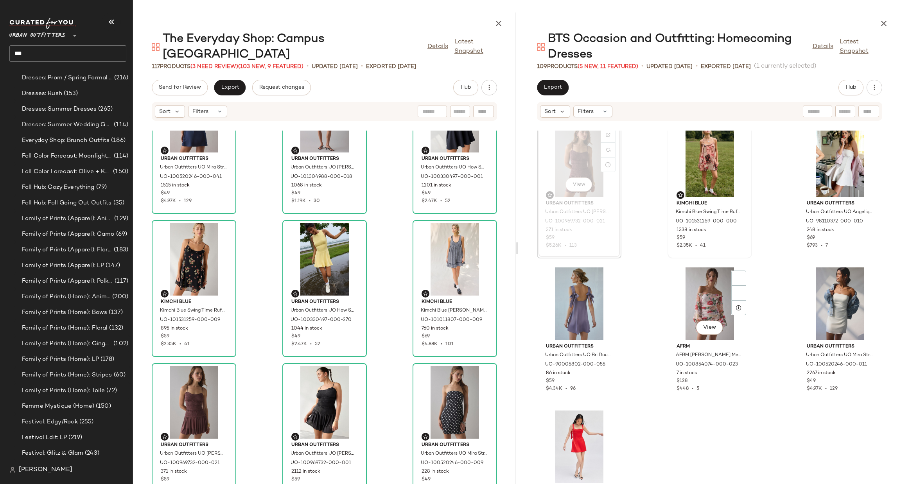
scroll to position [474, 0]
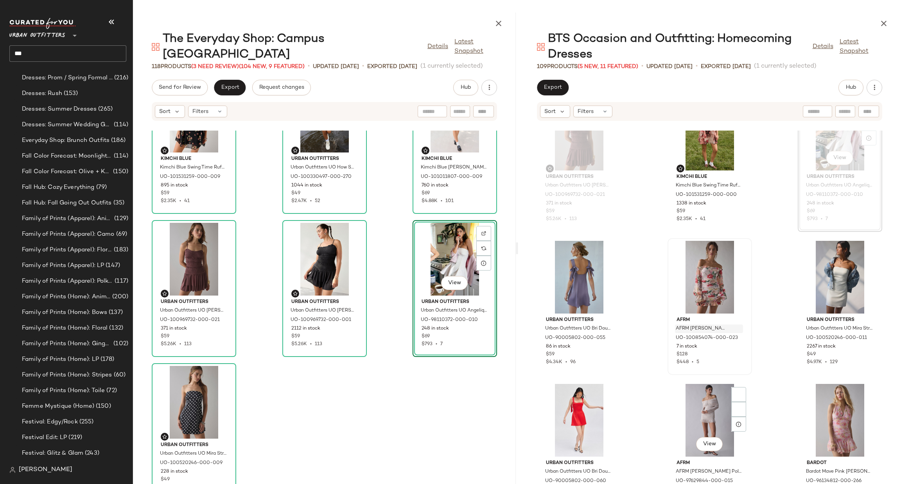
scroll to position [590, 0]
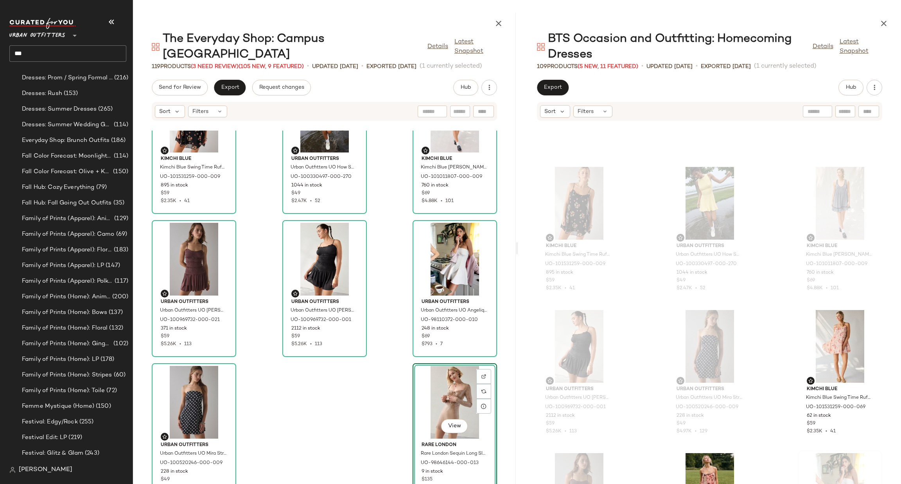
scroll to position [358, 0]
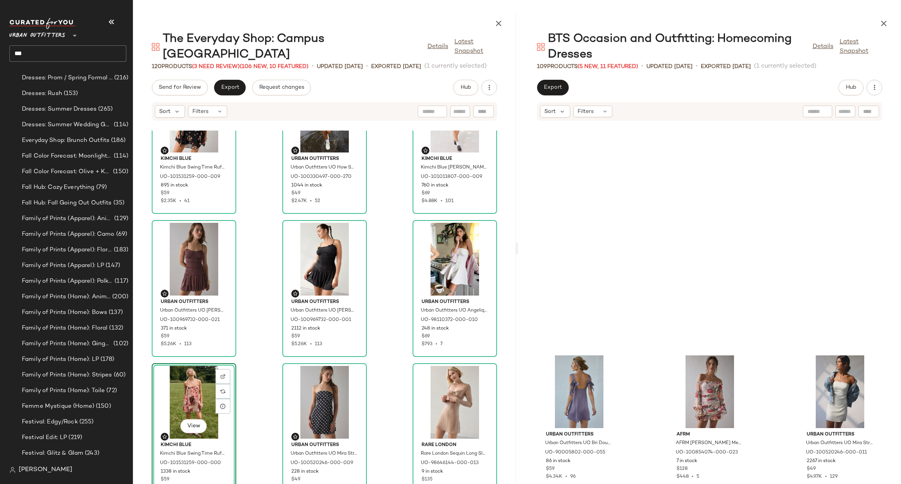
scroll to position [593, 0]
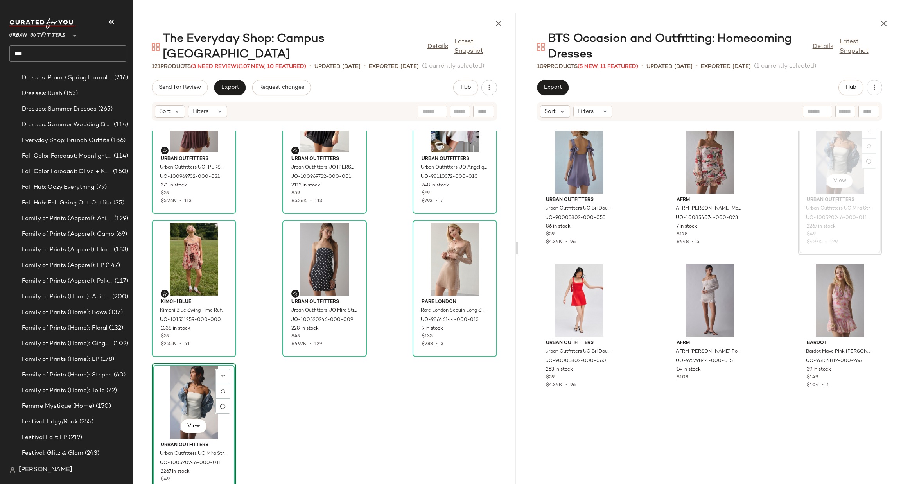
scroll to position [241, 0]
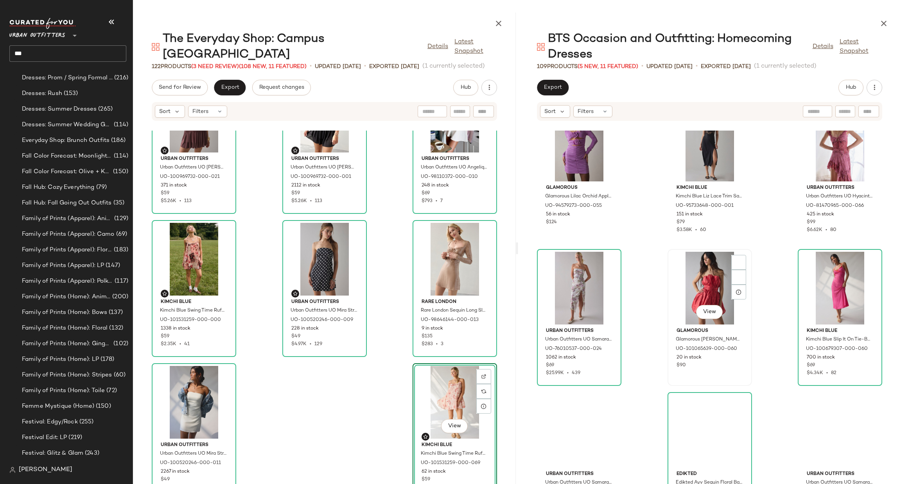
scroll to position [1062, 0]
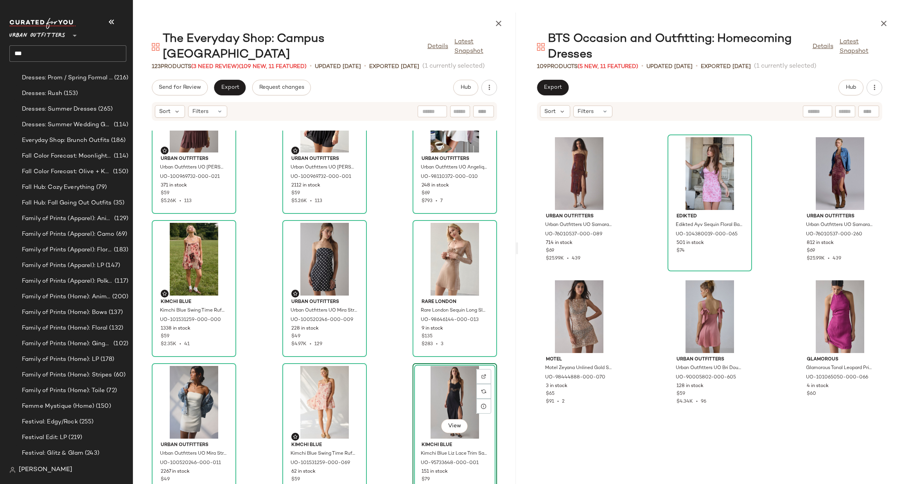
scroll to position [1294, 0]
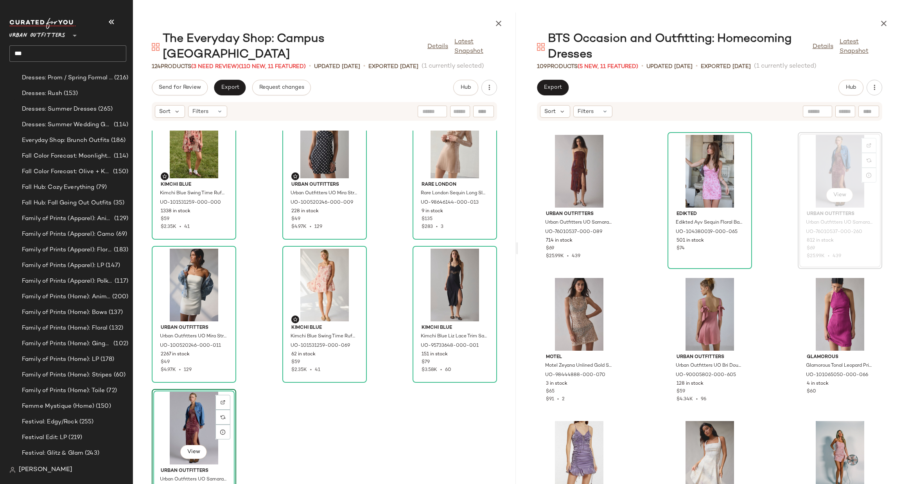
scroll to position [5642, 0]
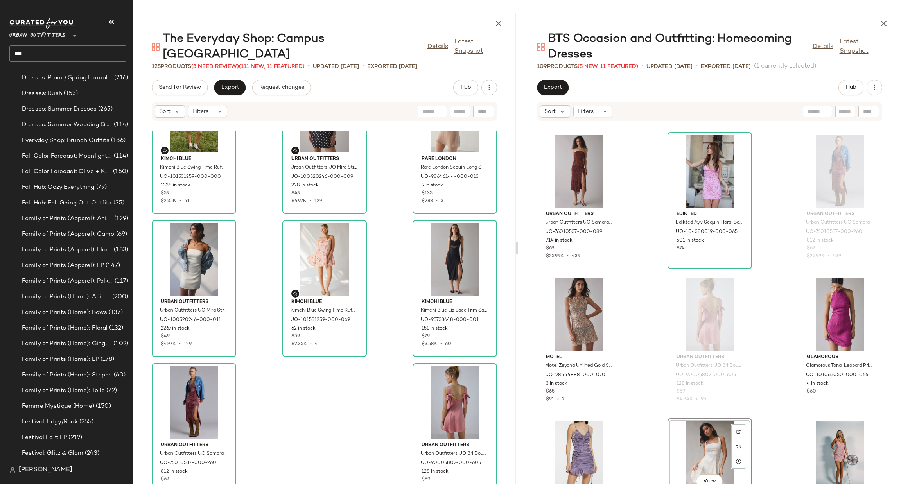
scroll to position [1299, 0]
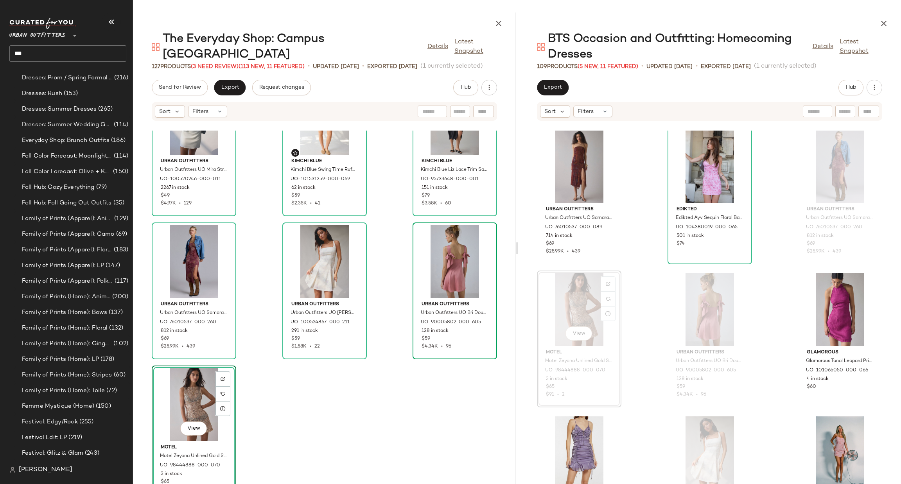
scroll to position [5786, 0]
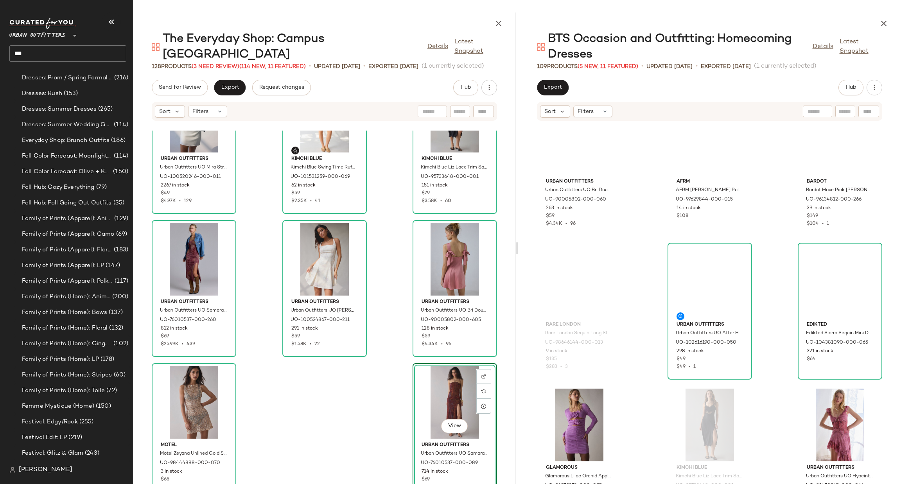
scroll to position [709, 0]
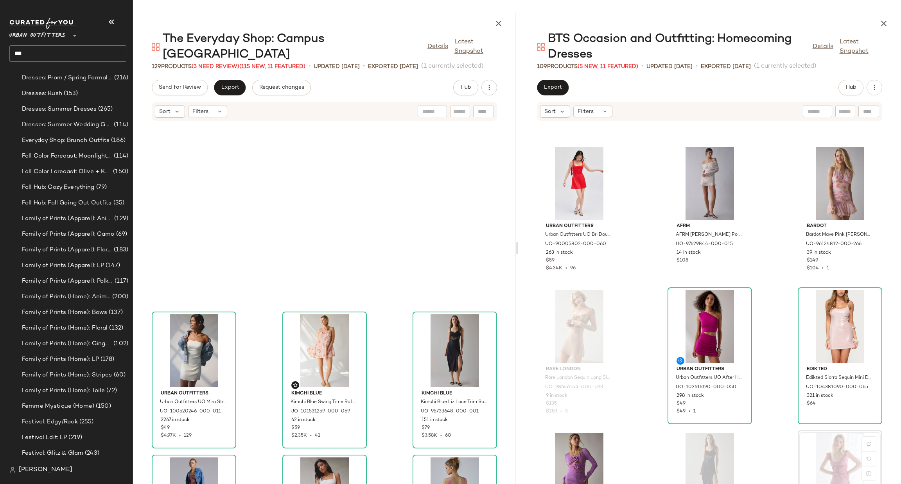
scroll to position [5786, 0]
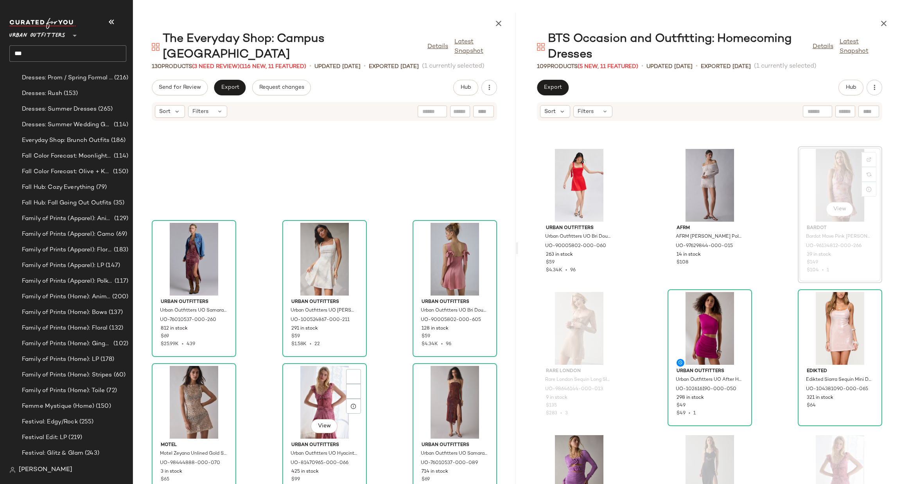
scroll to position [5929, 0]
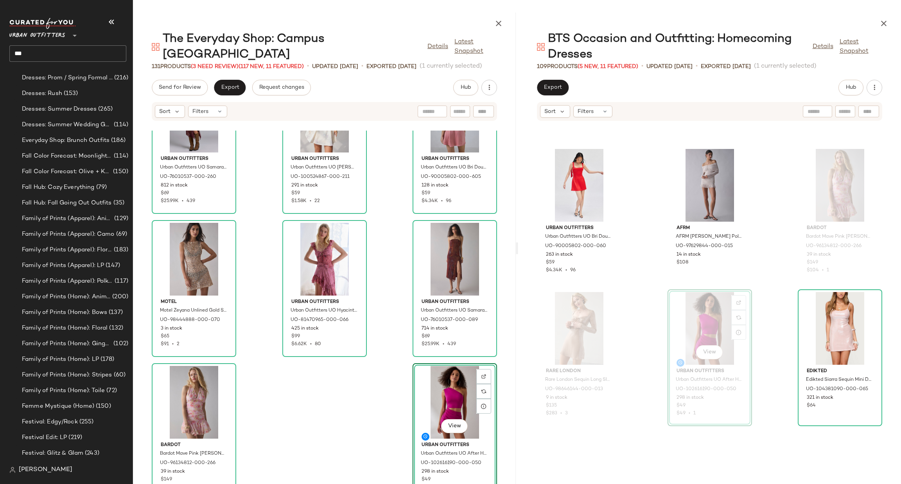
scroll to position [356, 0]
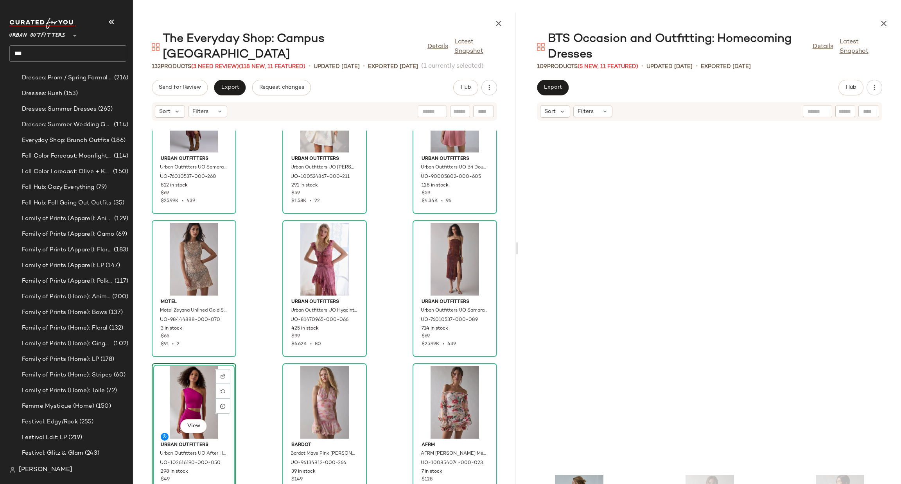
scroll to position [590, 0]
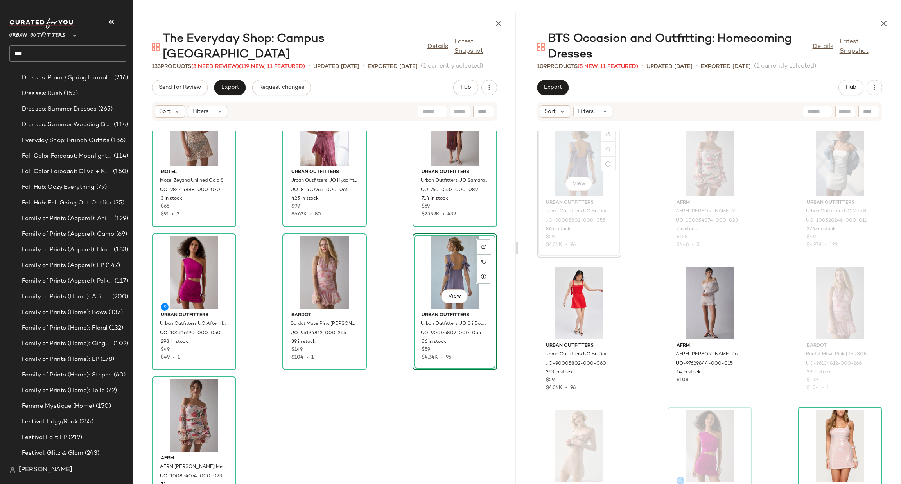
scroll to position [6072, 0]
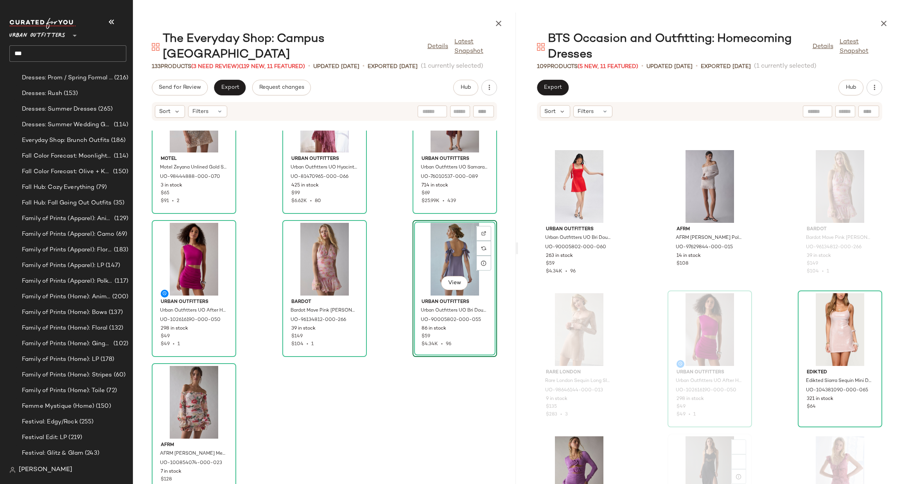
scroll to position [825, 0]
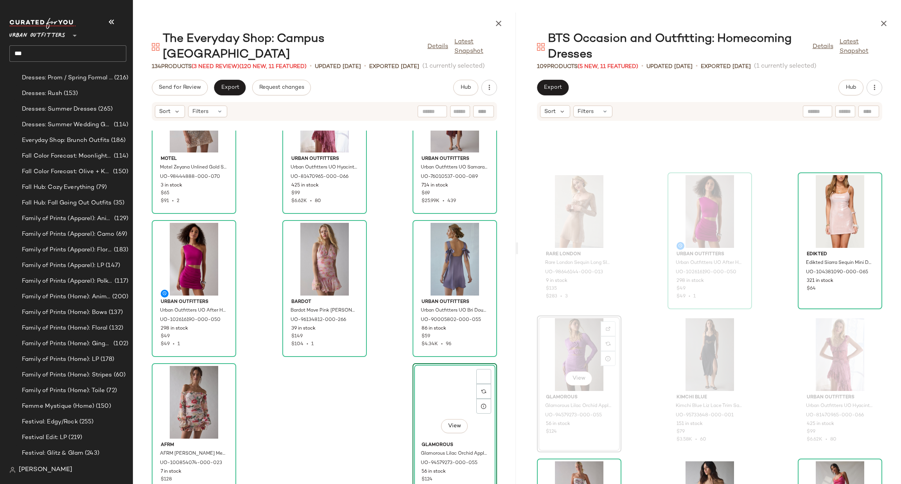
scroll to position [1059, 0]
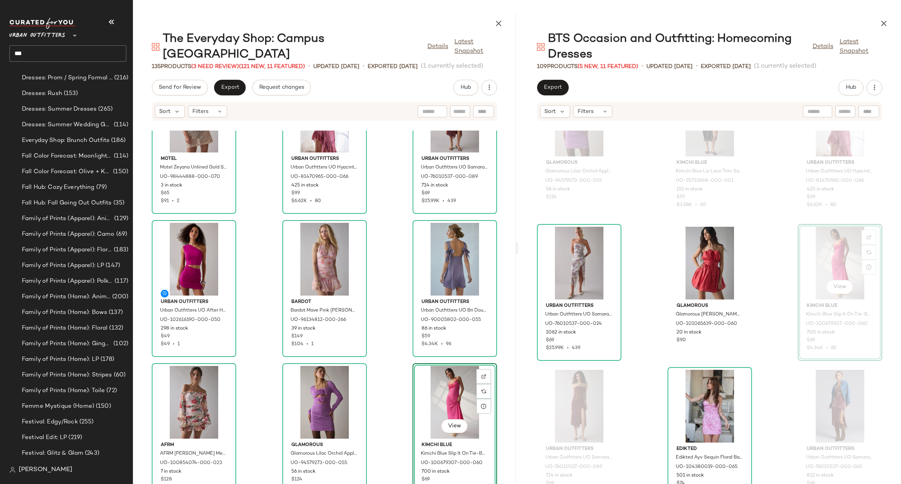
scroll to position [1177, 0]
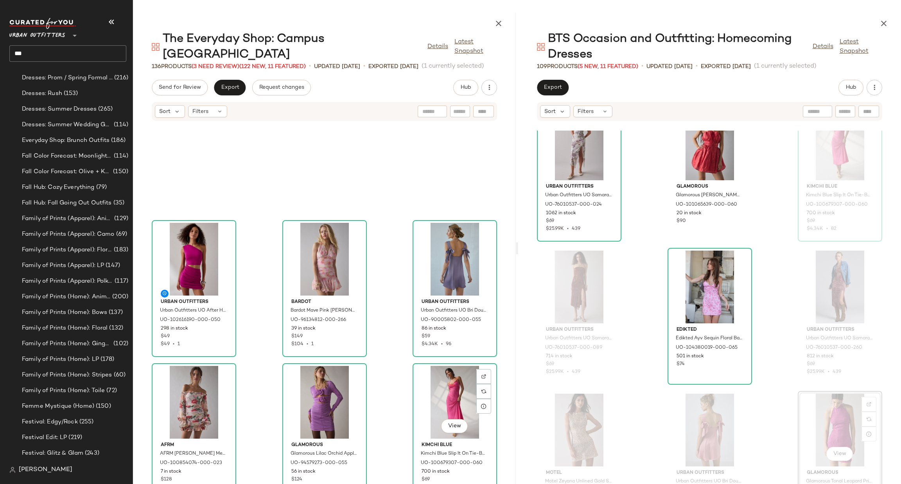
scroll to position [6215, 0]
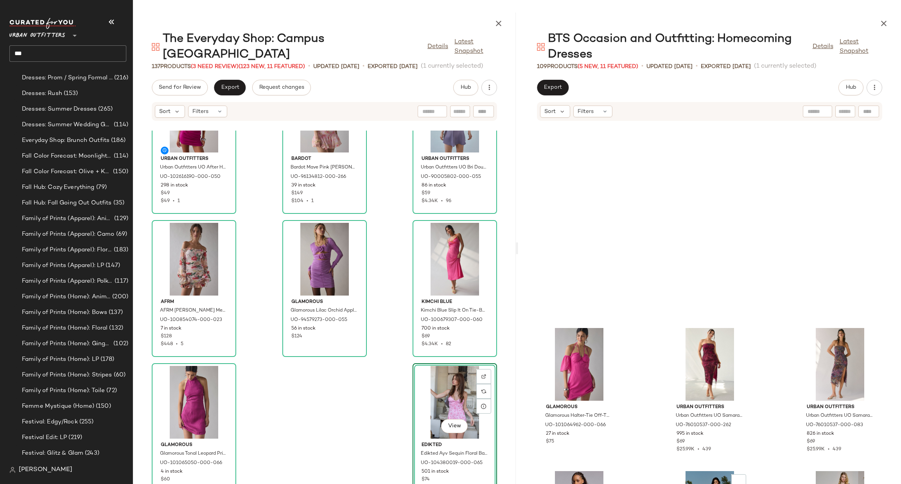
scroll to position [1765, 0]
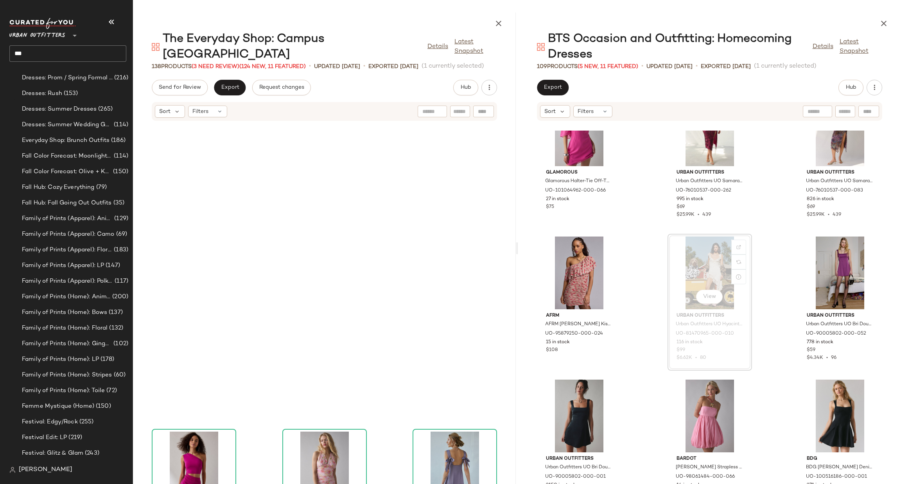
scroll to position [6215, 0]
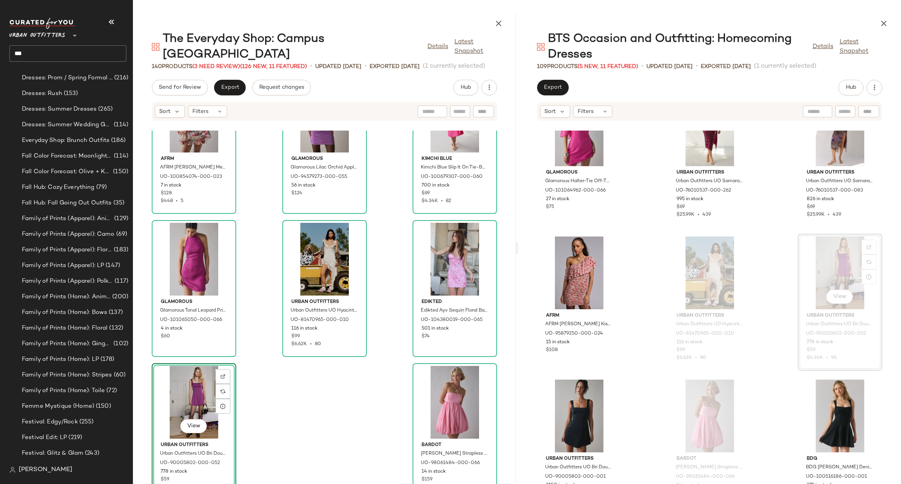
scroll to position [1882, 0]
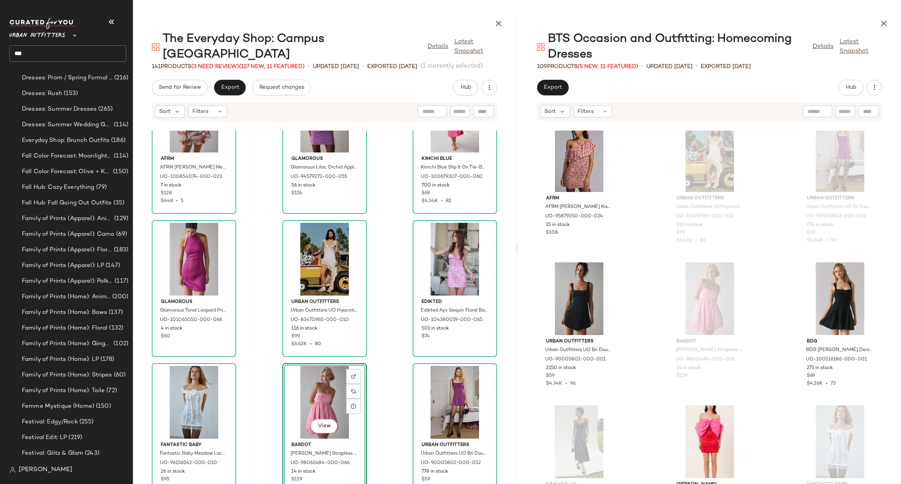
scroll to position [1765, 0]
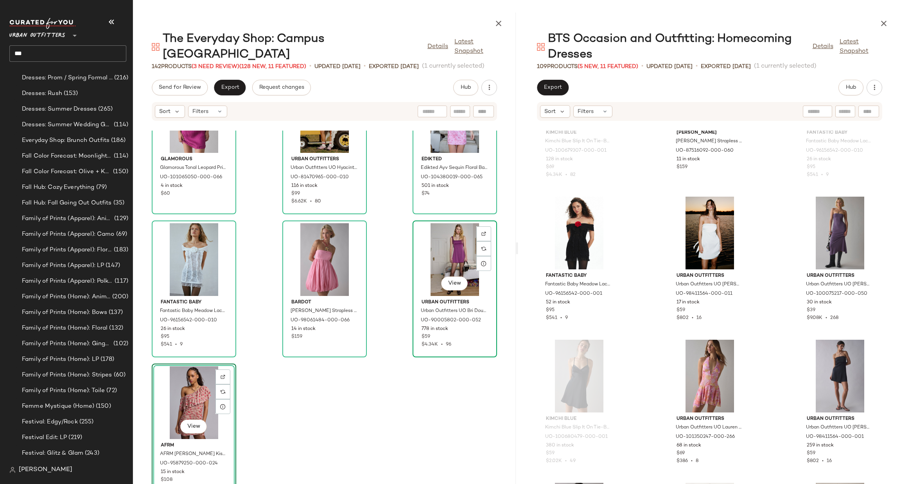
scroll to position [6501, 0]
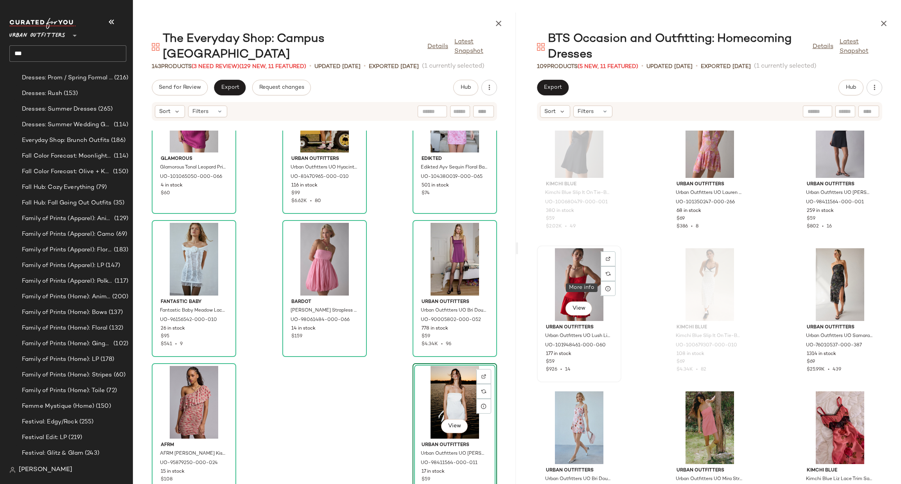
scroll to position [2586, 0]
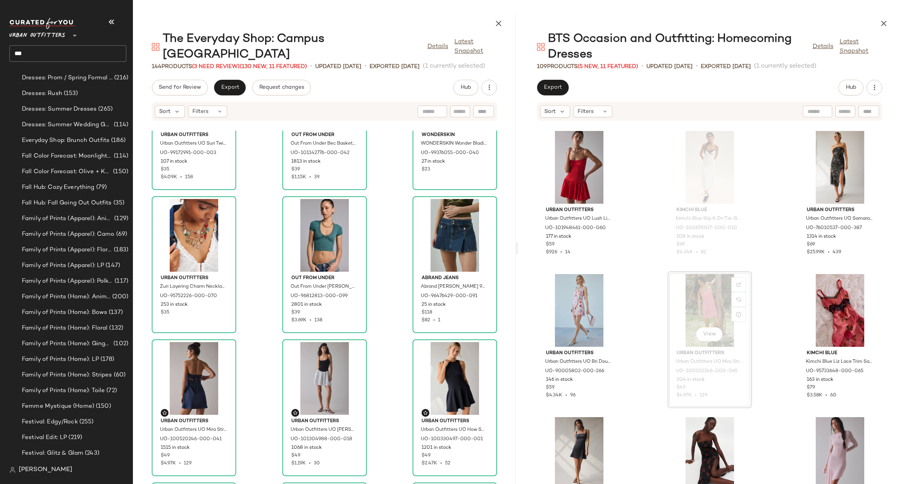
scroll to position [4859, 0]
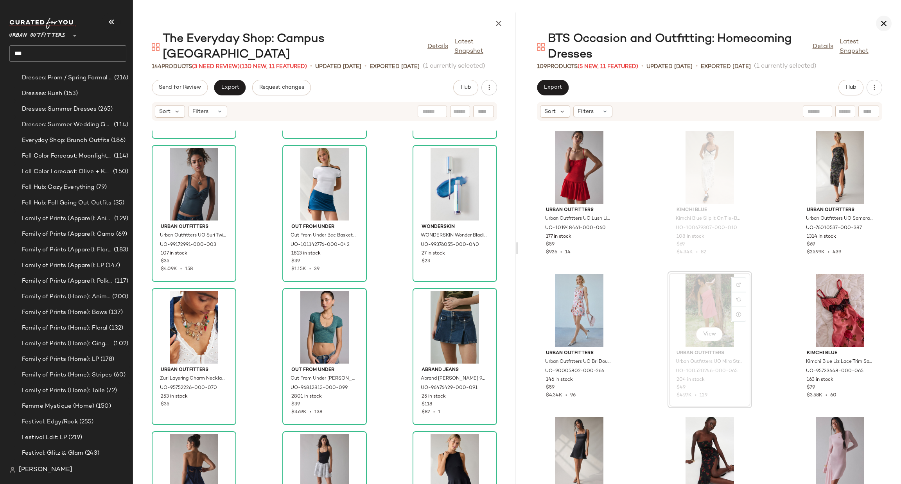
click at [883, 25] on icon "button" at bounding box center [883, 23] width 9 height 9
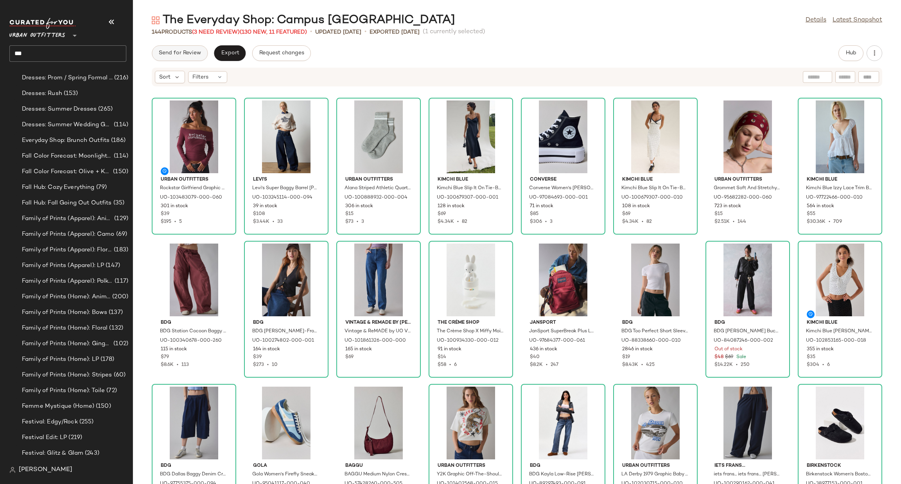
click at [186, 56] on span "Send for Review" at bounding box center [179, 53] width 43 height 6
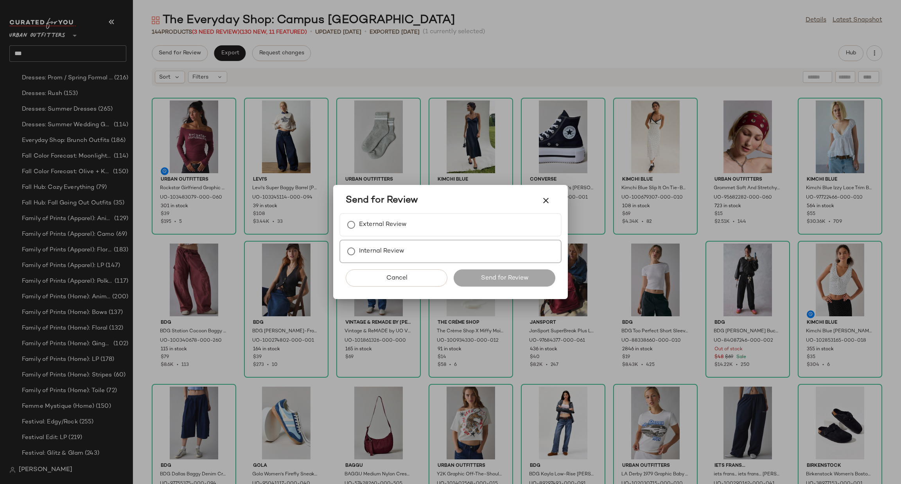
click at [393, 253] on label "Internal Review" at bounding box center [381, 252] width 45 height 16
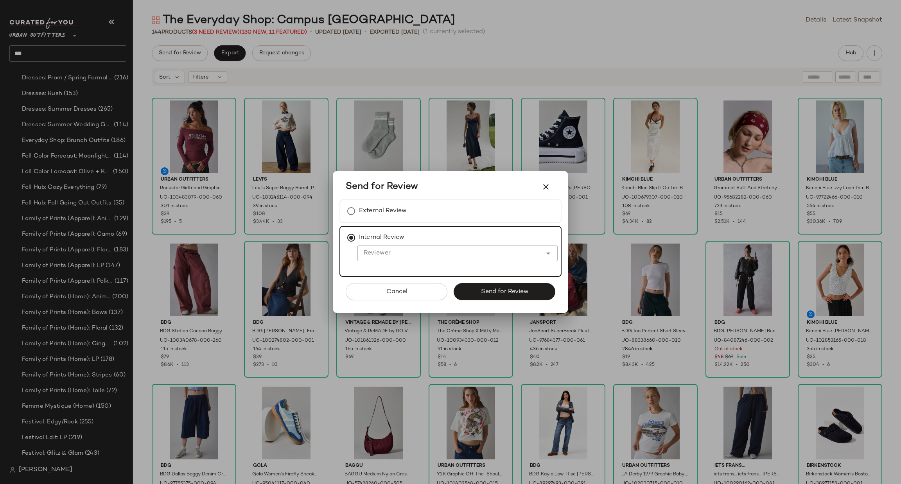
click at [400, 256] on input "Reviewer" at bounding box center [449, 253] width 185 height 9
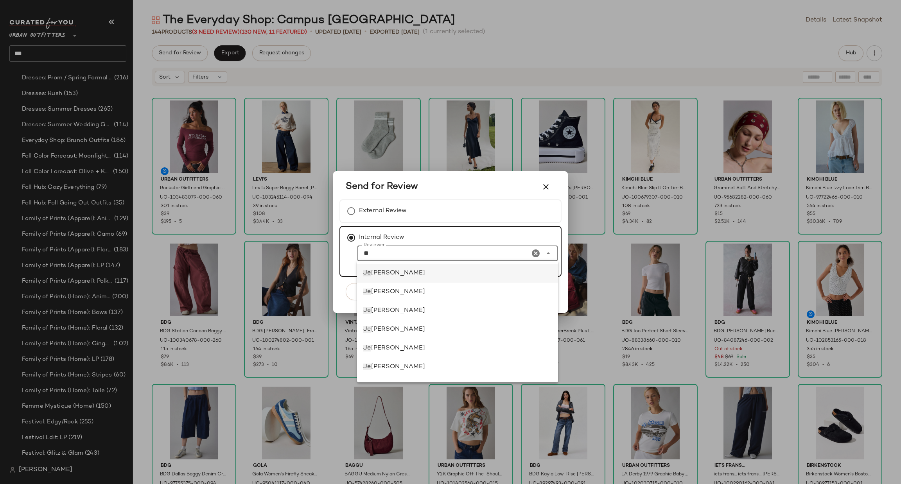
click at [421, 272] on div "Je na Bloomer" at bounding box center [457, 273] width 188 height 9
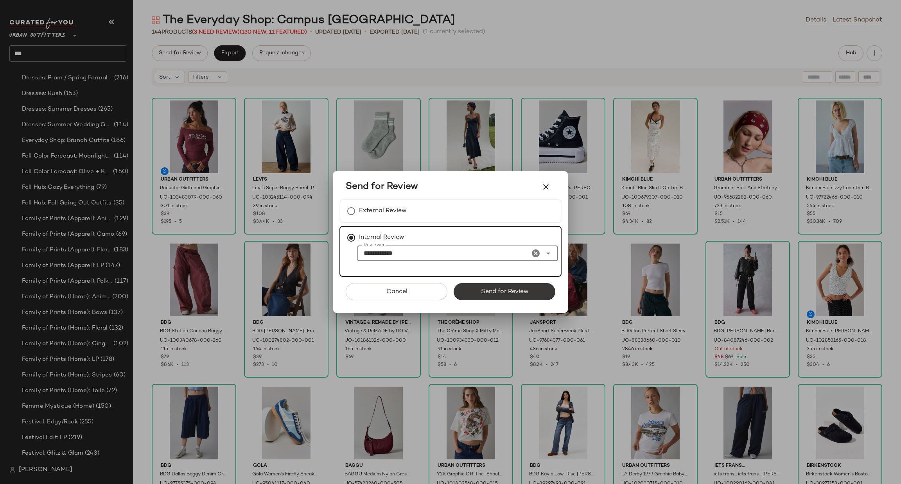
type input "**********"
click at [499, 289] on span "Send for Review" at bounding box center [504, 291] width 48 height 7
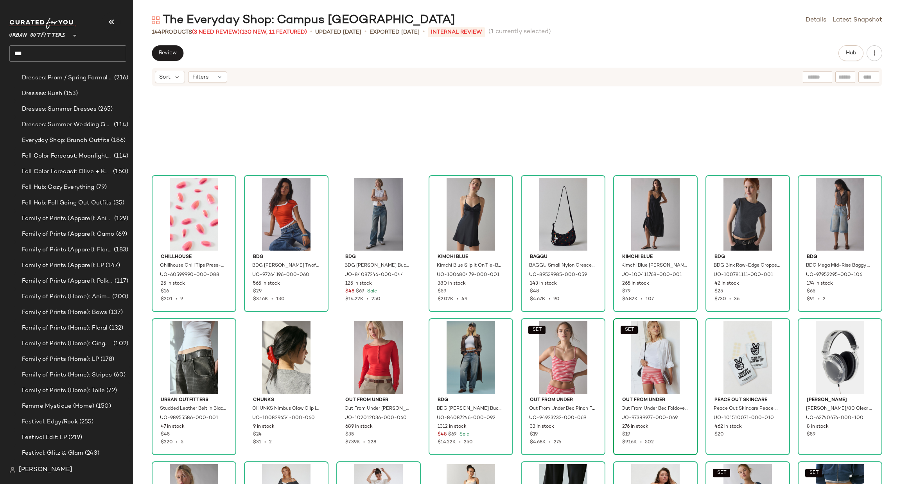
scroll to position [475, 0]
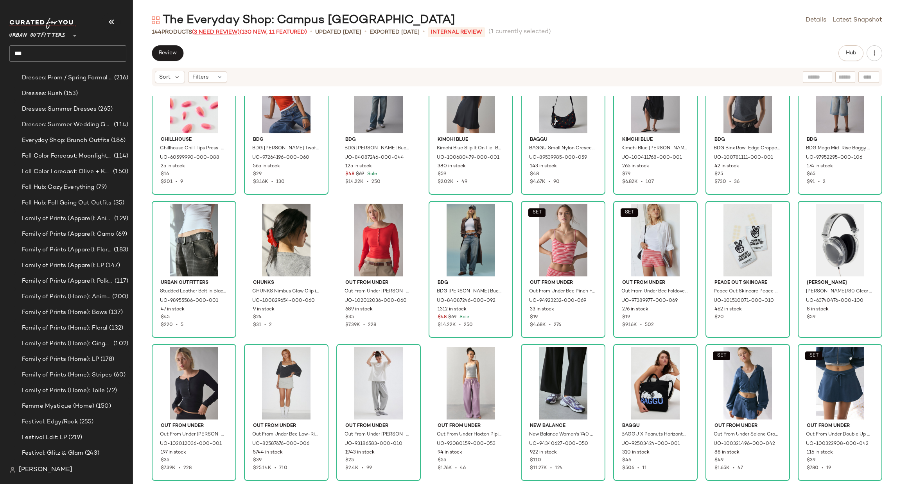
click at [204, 30] on span "(3 Need Review)" at bounding box center [216, 32] width 48 height 6
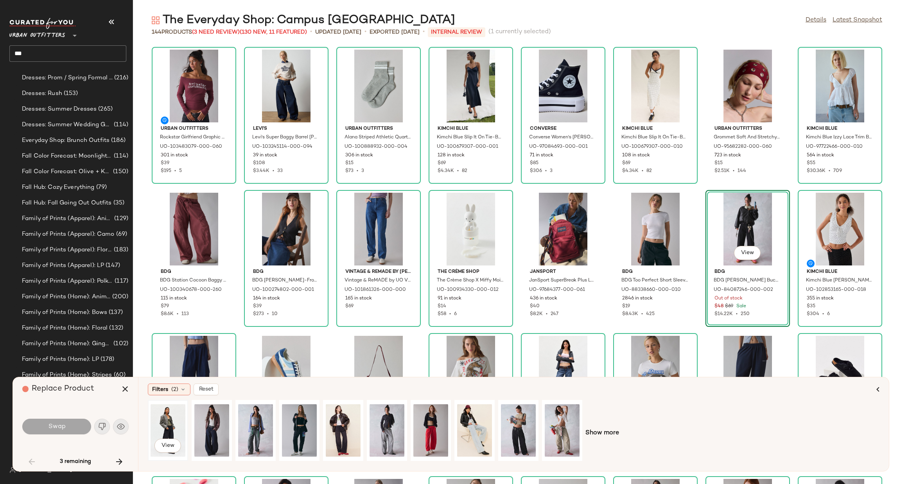
click at [163, 429] on div "View" at bounding box center [168, 431] width 35 height 56
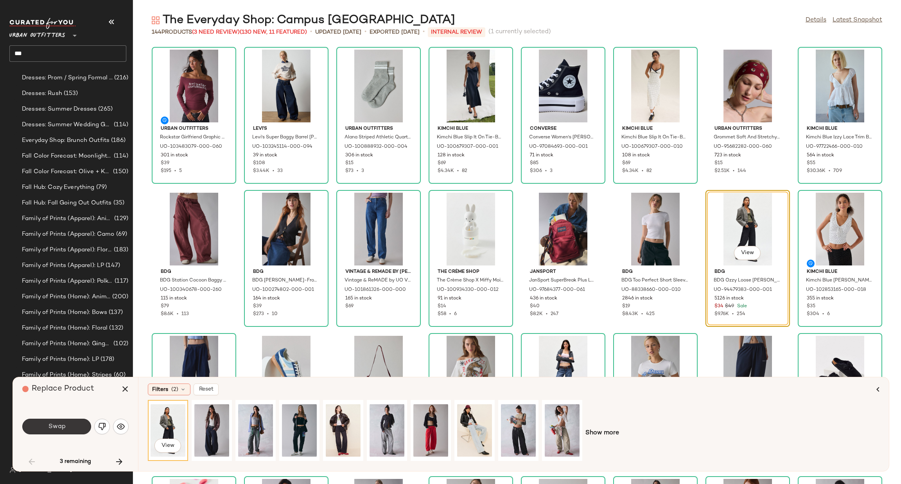
click at [76, 432] on button "Swap" at bounding box center [56, 427] width 69 height 16
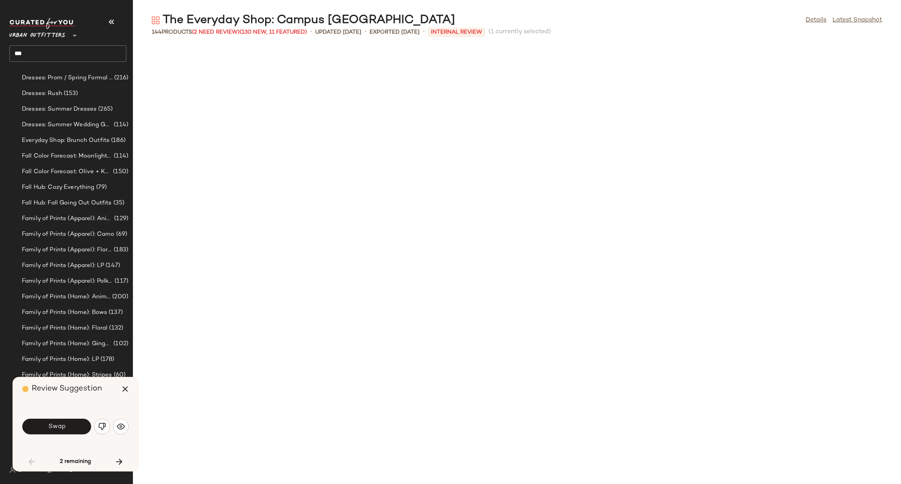
scroll to position [859, 0]
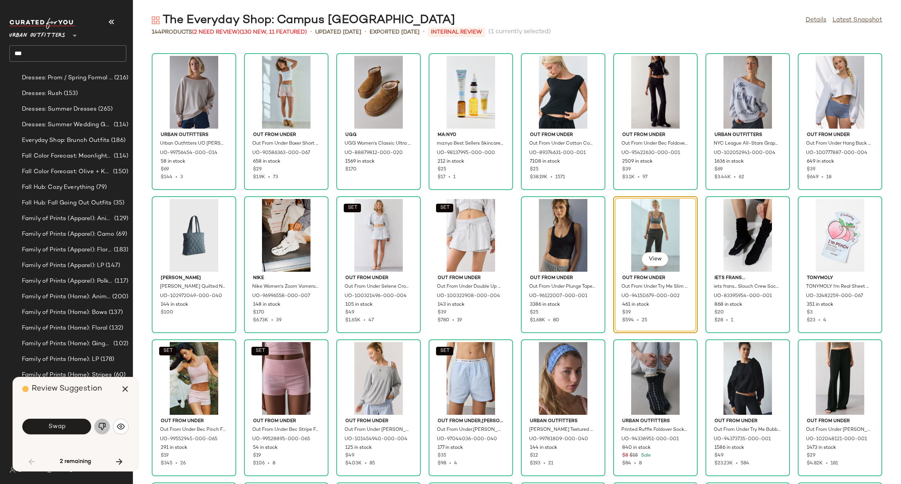
click at [98, 428] on img "button" at bounding box center [102, 427] width 8 height 8
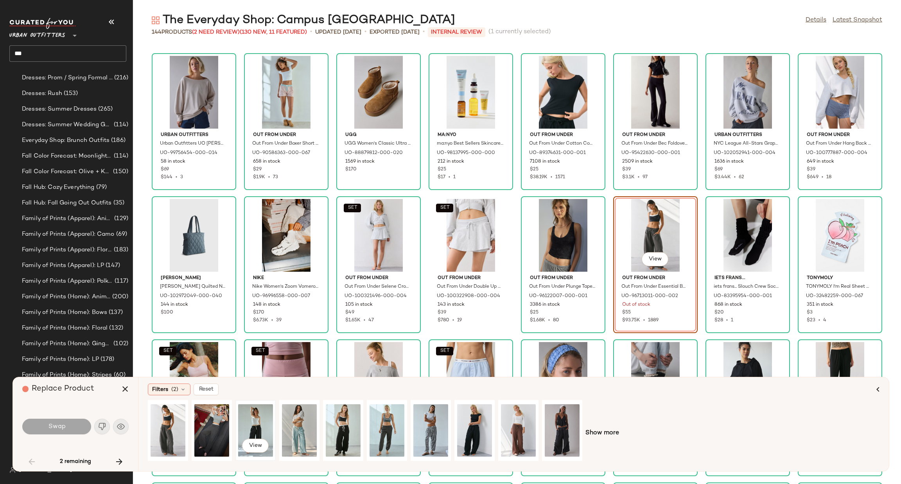
click at [240, 421] on div "View" at bounding box center [255, 431] width 35 height 56
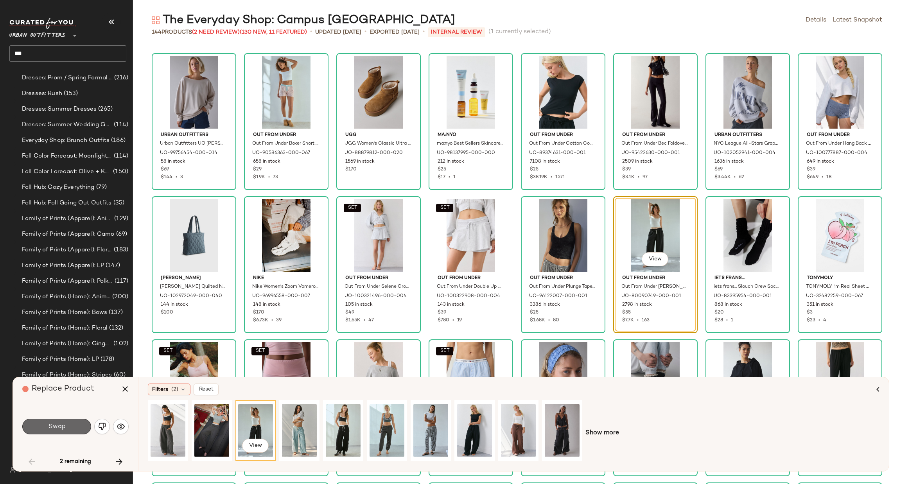
click at [66, 430] on button "Swap" at bounding box center [56, 427] width 69 height 16
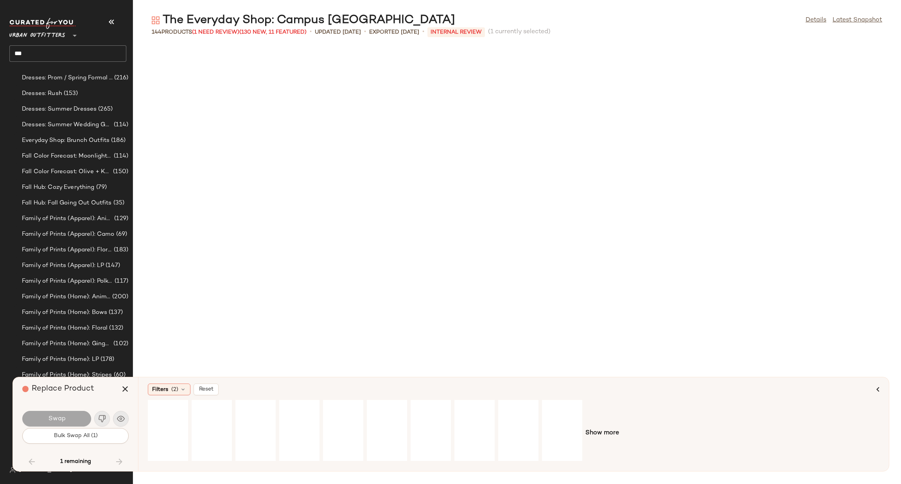
scroll to position [1574, 0]
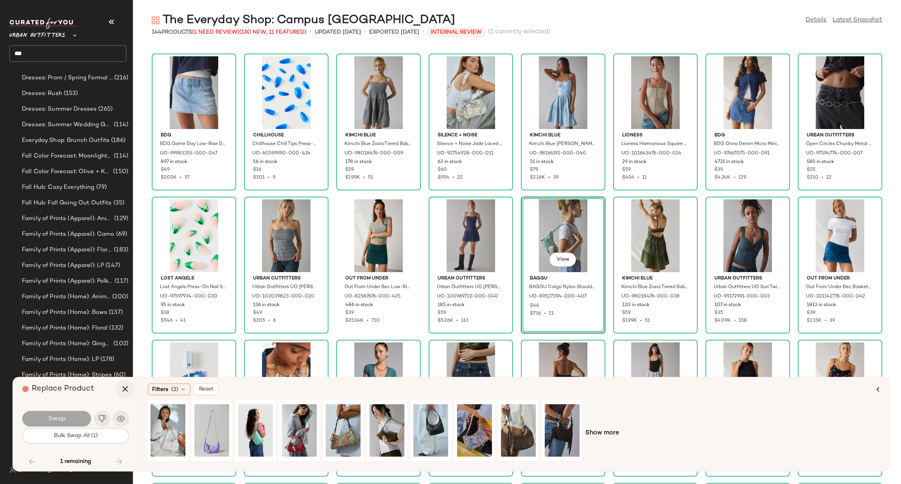
click at [118, 387] on button "button" at bounding box center [125, 389] width 19 height 19
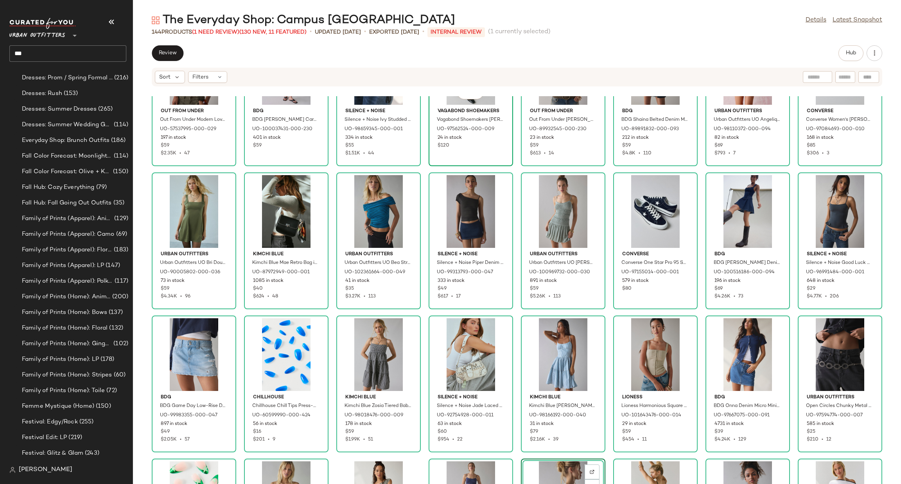
scroll to position [1251, 0]
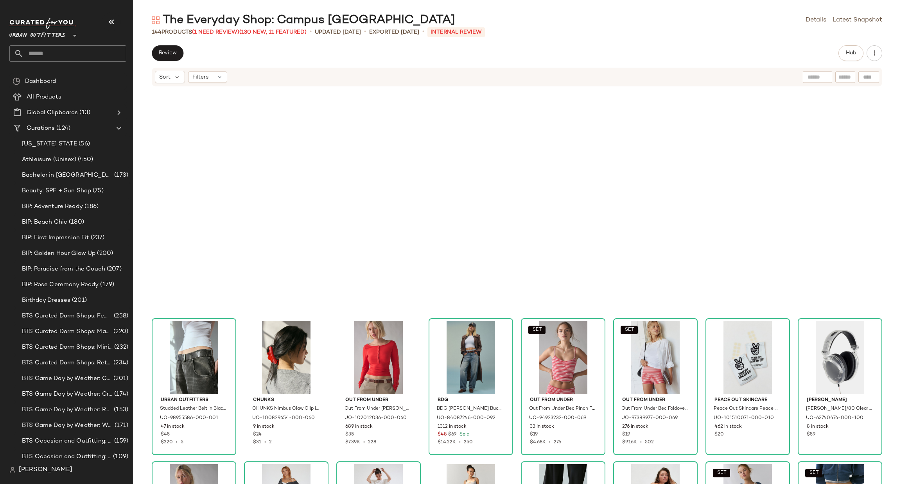
scroll to position [593, 0]
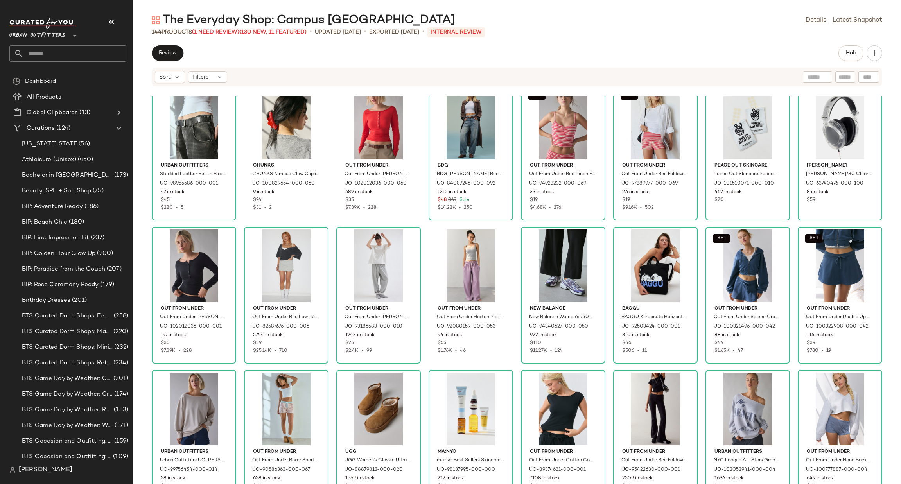
click at [91, 50] on input "text" at bounding box center [74, 53] width 103 height 16
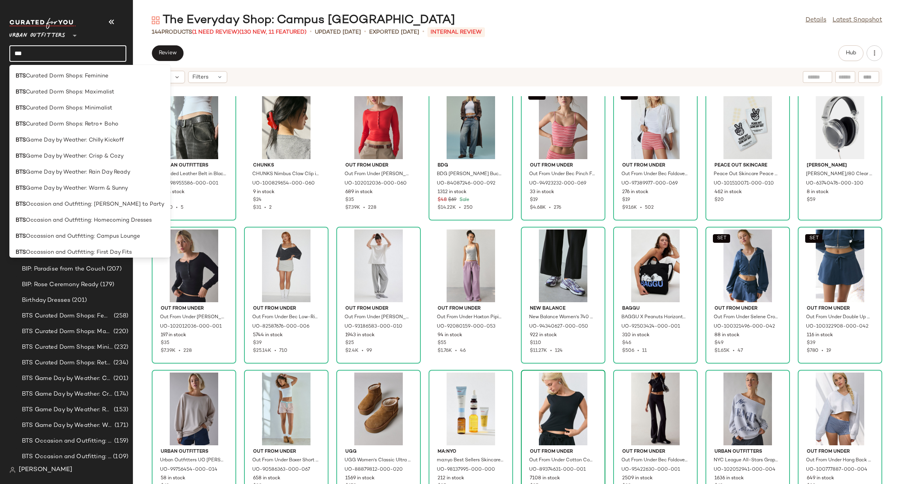
type input "***"
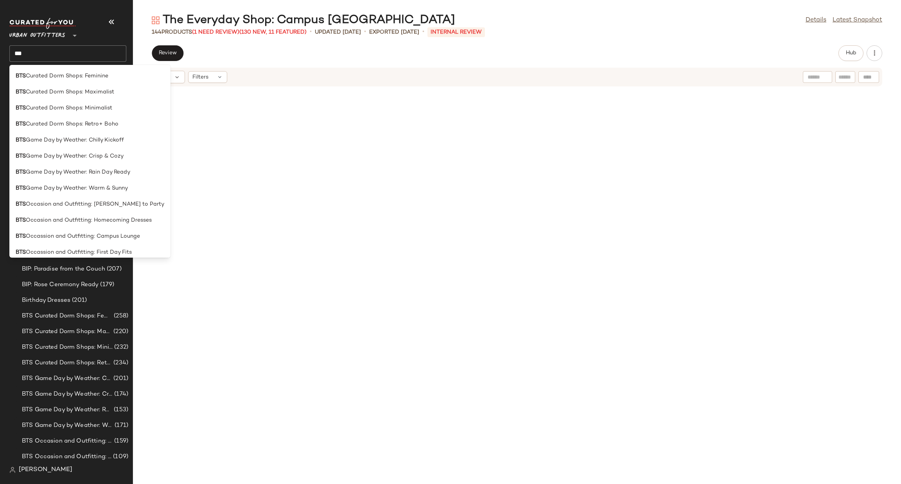
scroll to position [1062, 0]
